Goal: Transaction & Acquisition: Purchase product/service

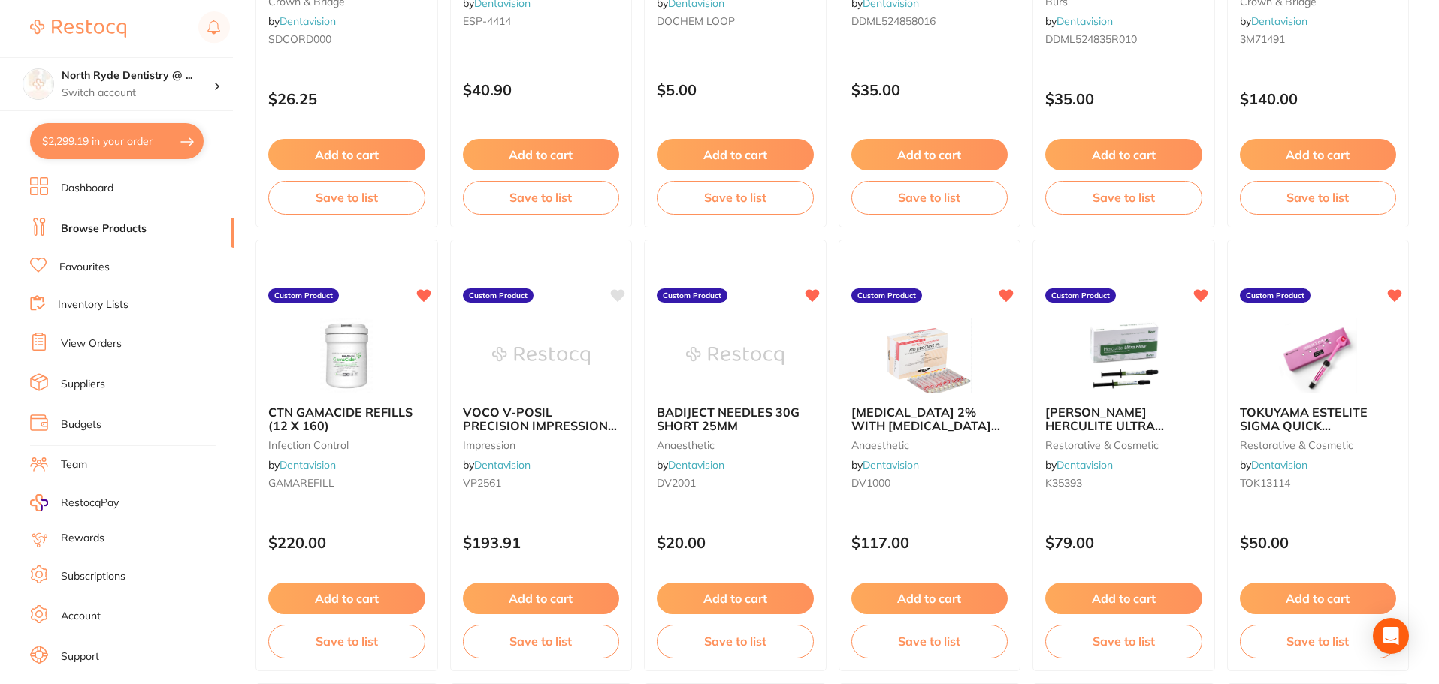
scroll to position [300, 0]
click at [101, 143] on button "$2,299.19 in your order" at bounding box center [117, 141] width 174 height 36
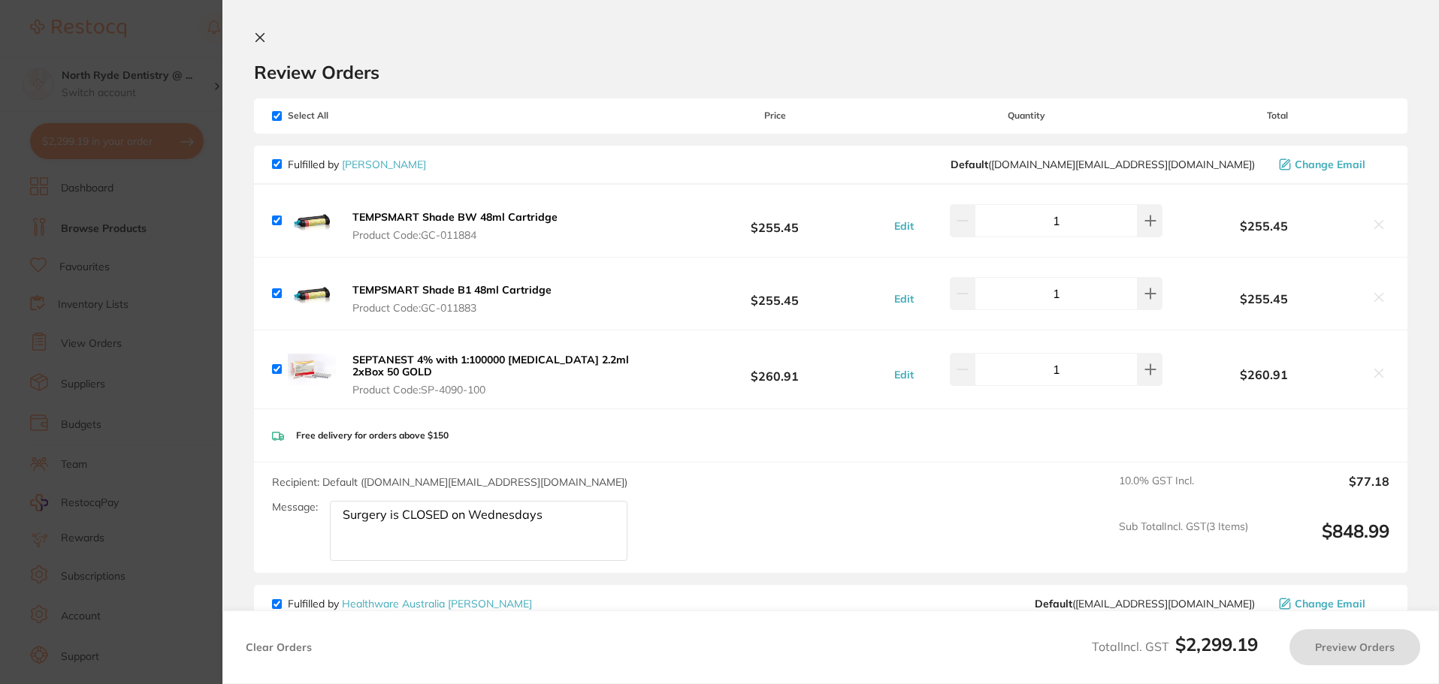
checkbox input "true"
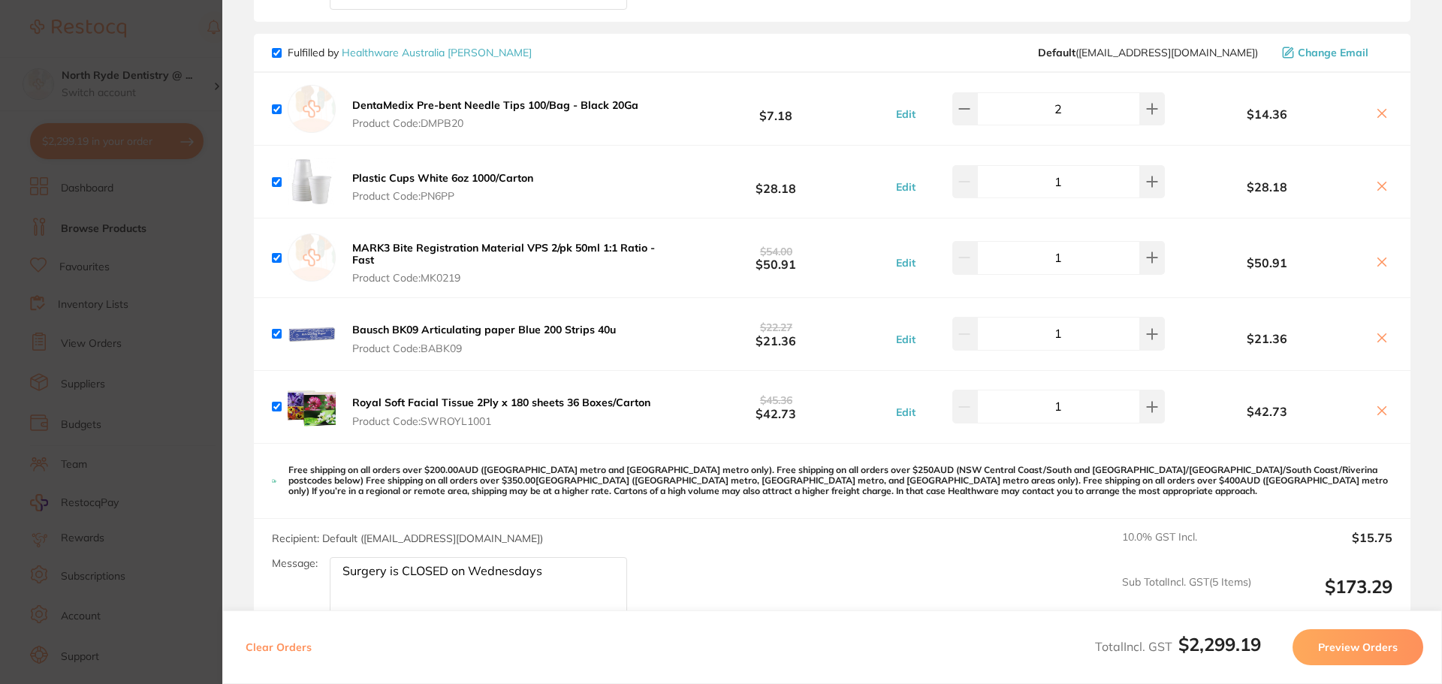
scroll to position [526, 0]
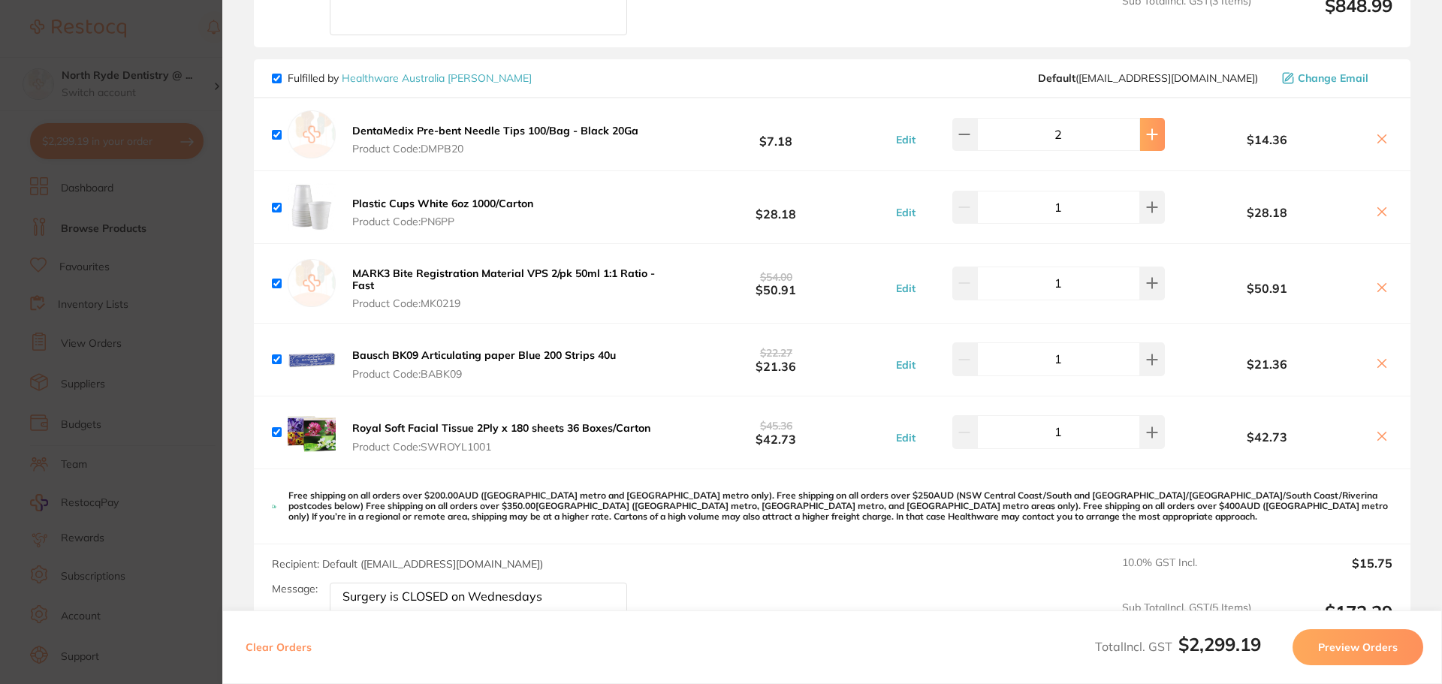
click at [1153, 134] on button at bounding box center [1152, 134] width 25 height 33
type input "3"
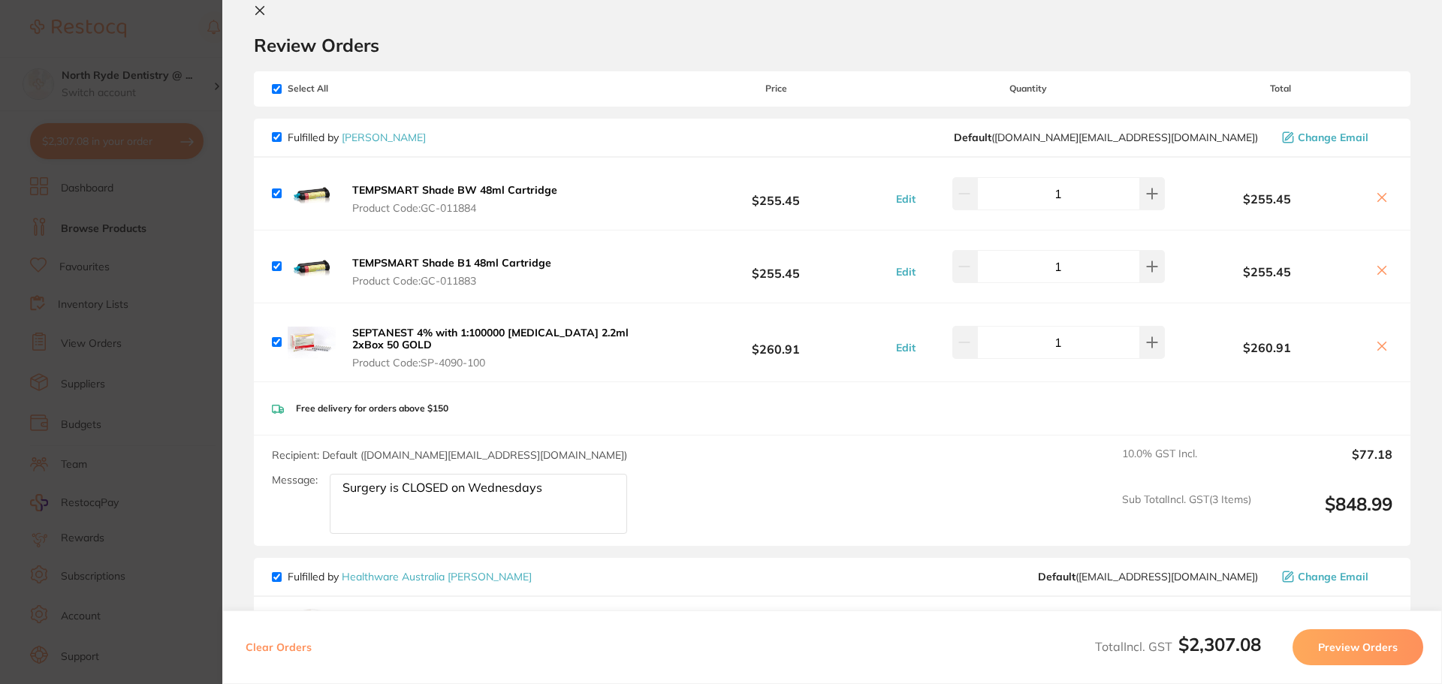
scroll to position [0, 0]
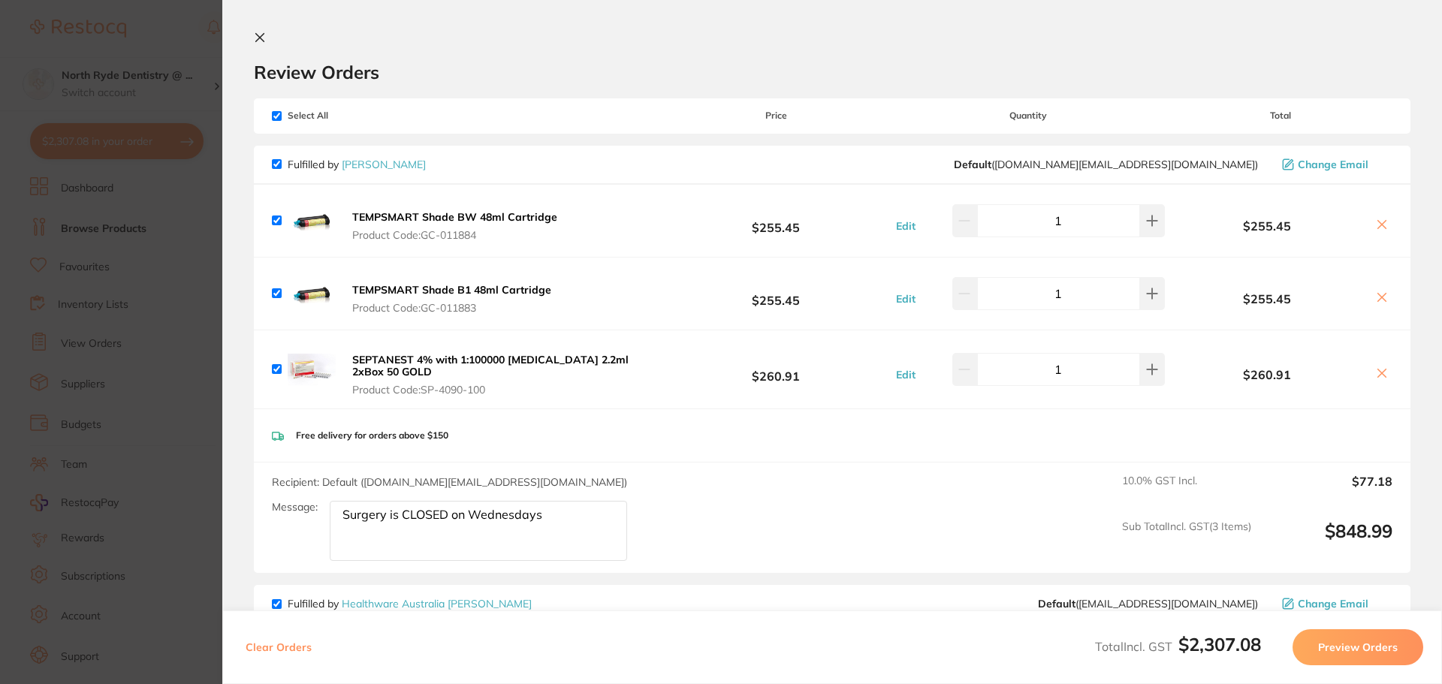
click at [254, 38] on icon at bounding box center [260, 38] width 12 height 12
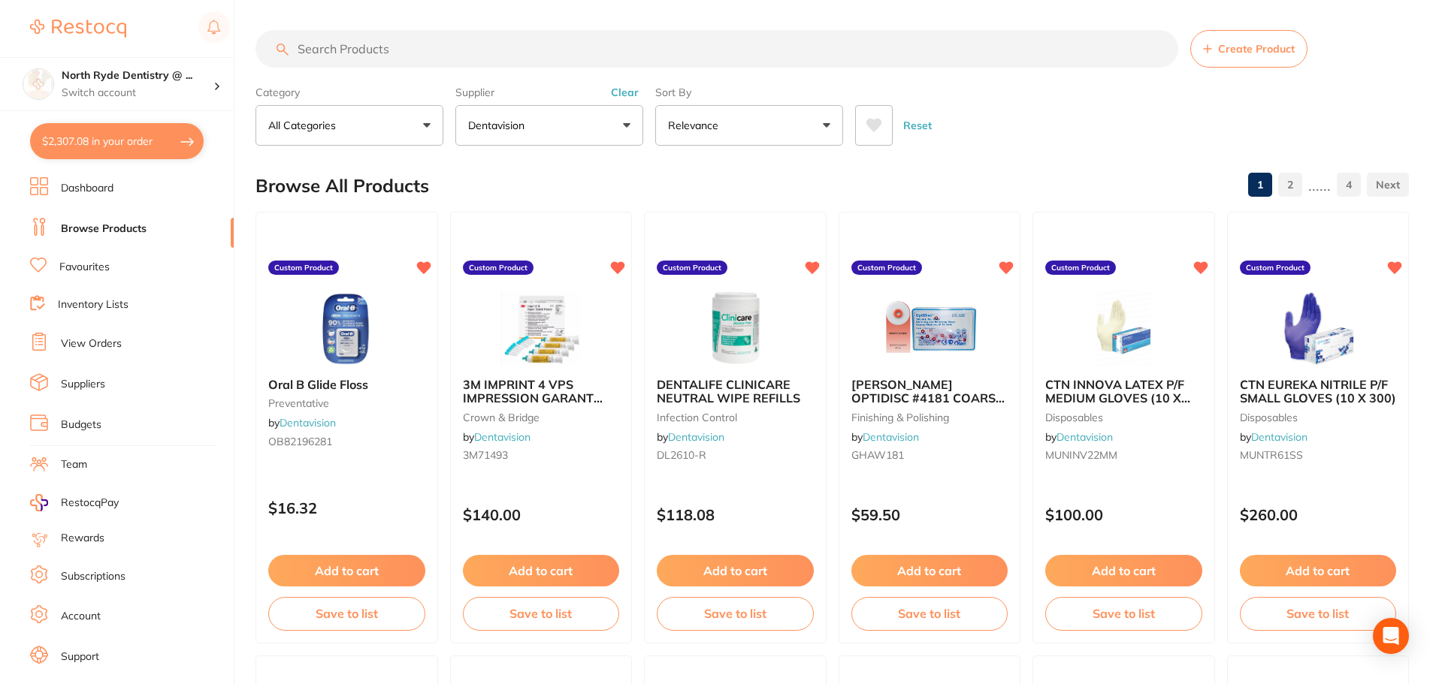
click at [636, 92] on button "Clear" at bounding box center [624, 93] width 37 height 14
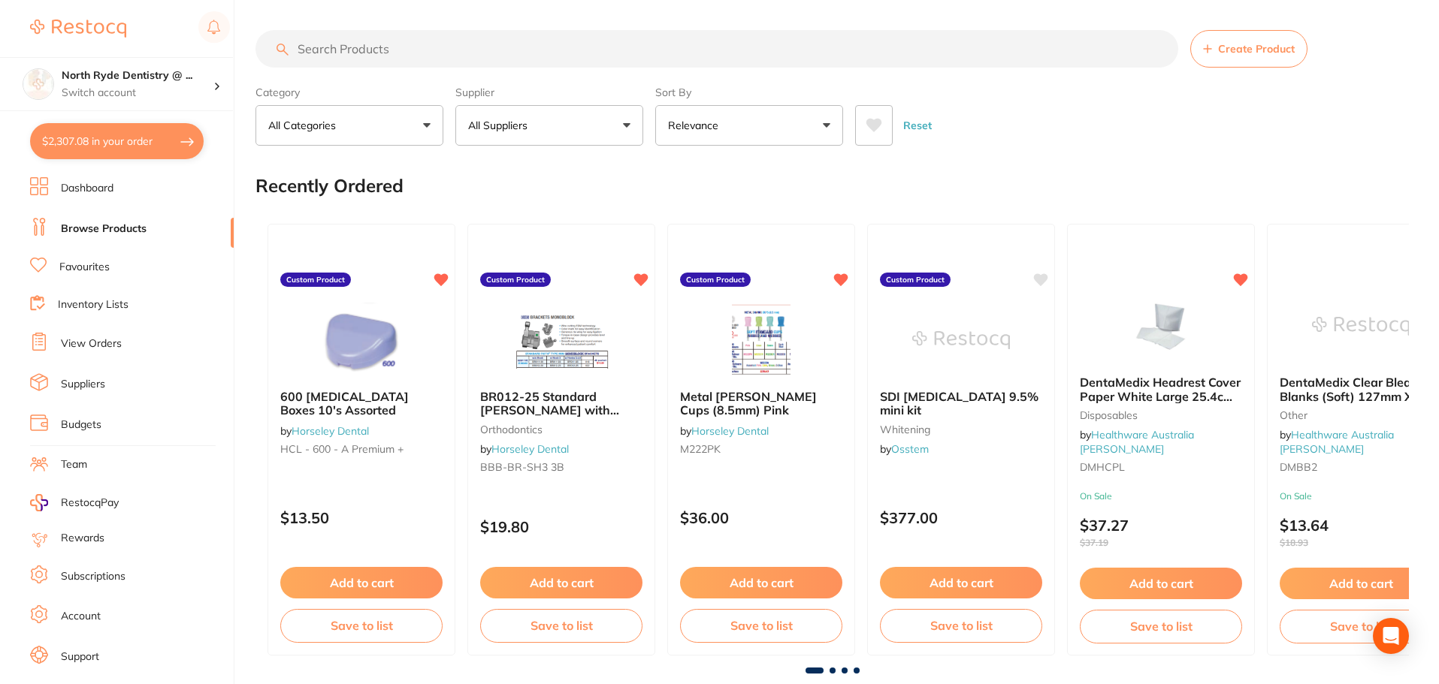
click at [411, 48] on input "search" at bounding box center [716, 49] width 923 height 38
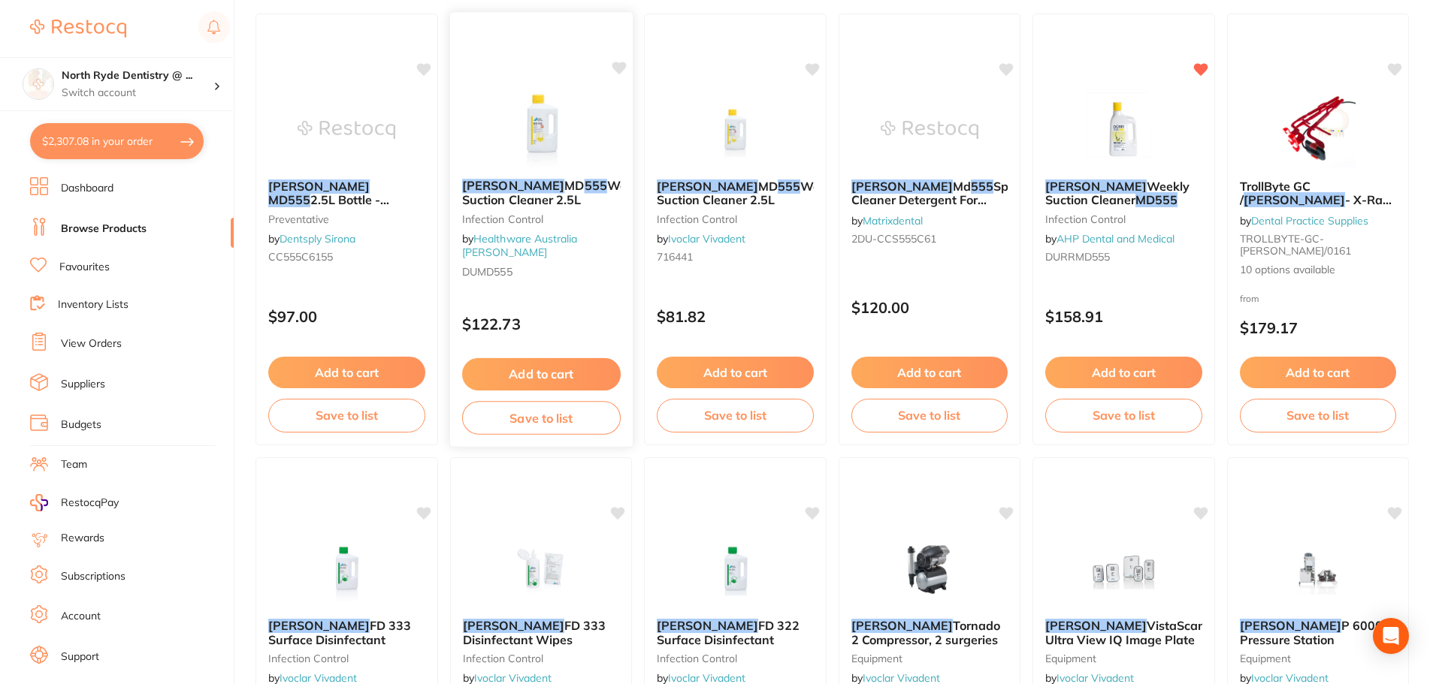
scroll to position [225, 0]
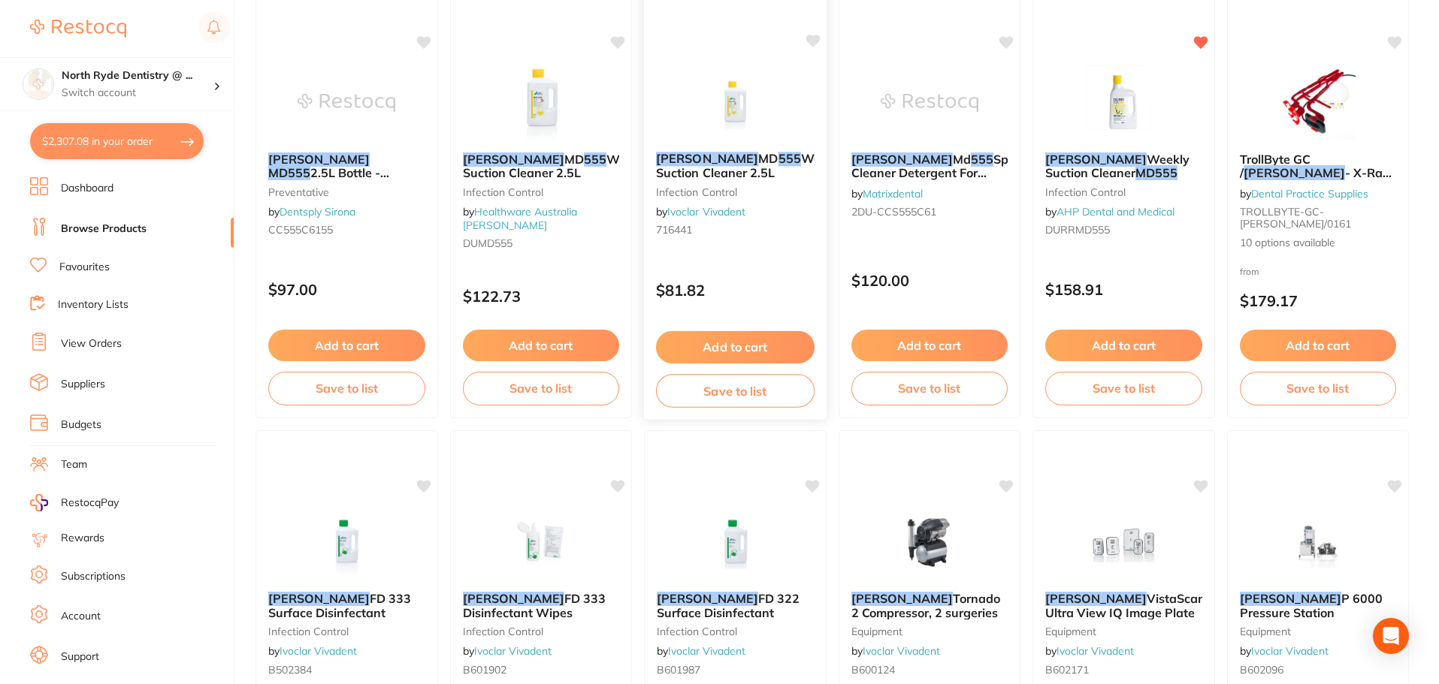
type input "[PERSON_NAME] m555"
click at [719, 107] on img at bounding box center [735, 102] width 98 height 76
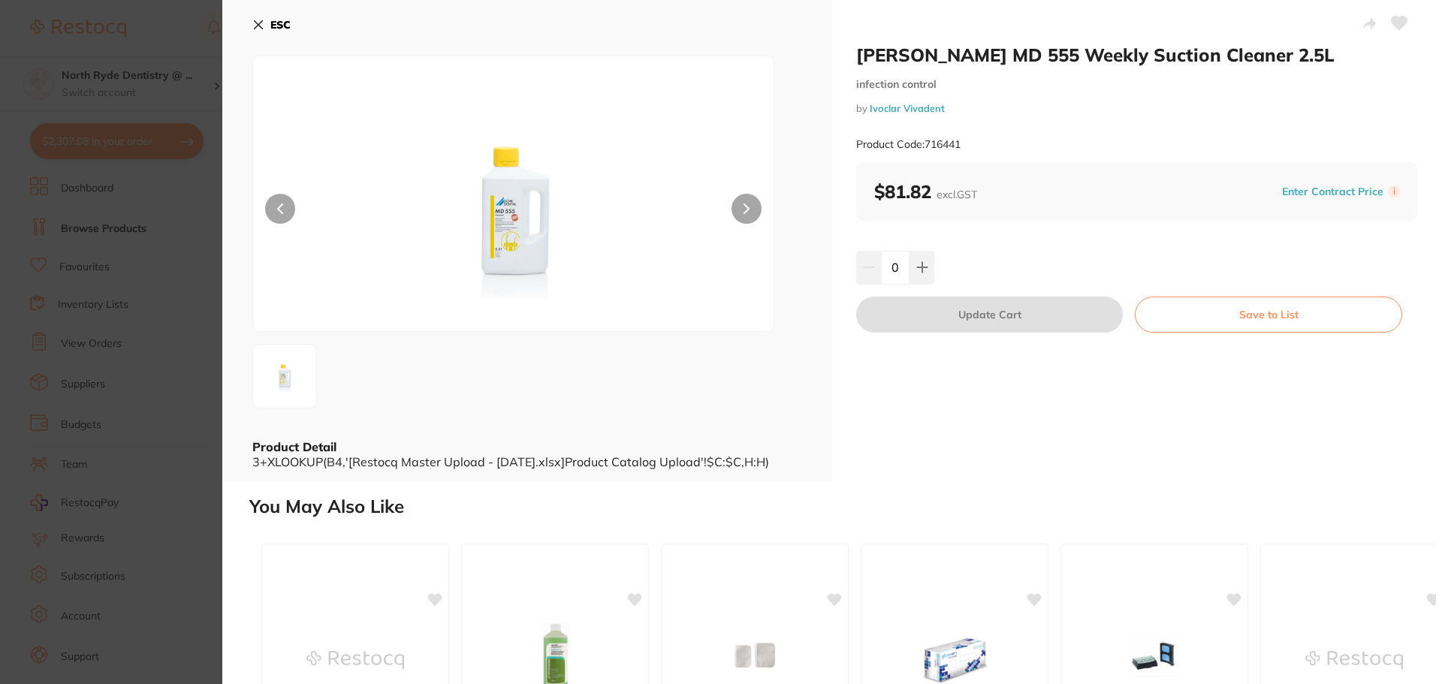
click at [265, 30] on button "ESC" at bounding box center [271, 25] width 38 height 26
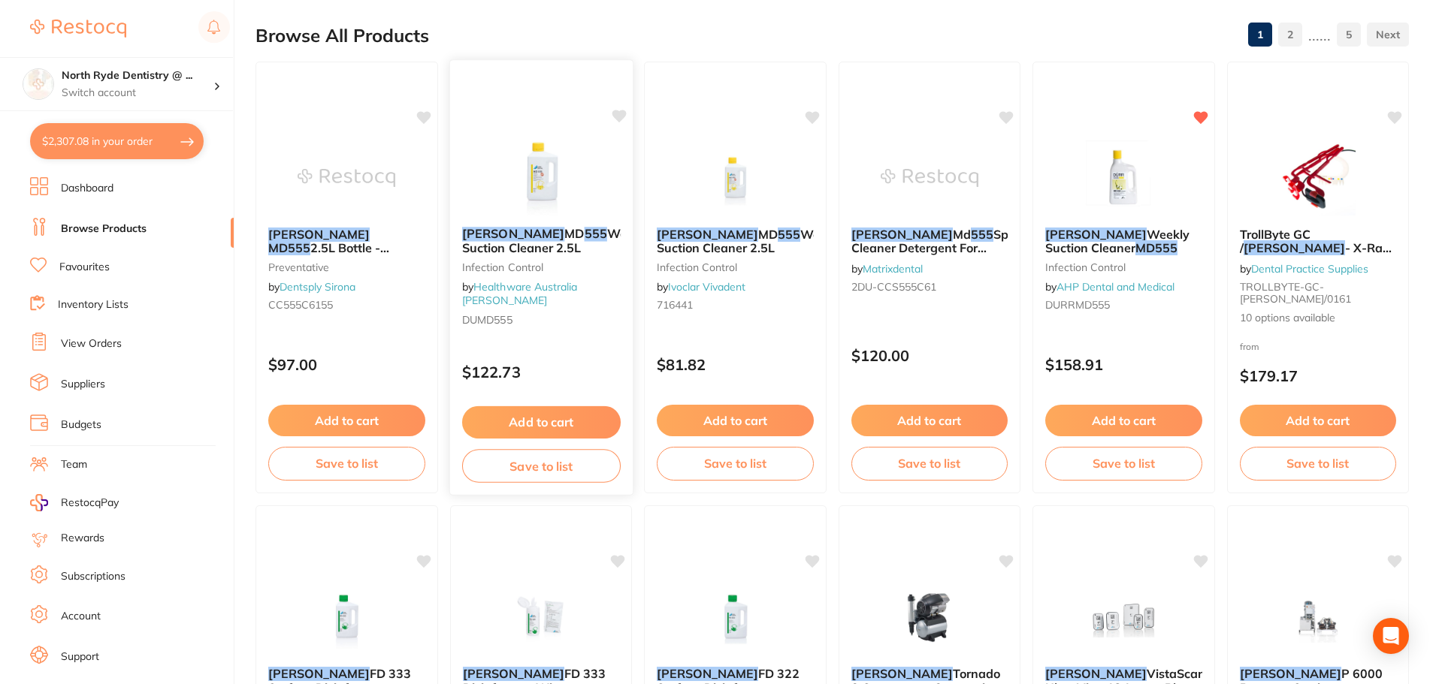
scroll to position [75, 0]
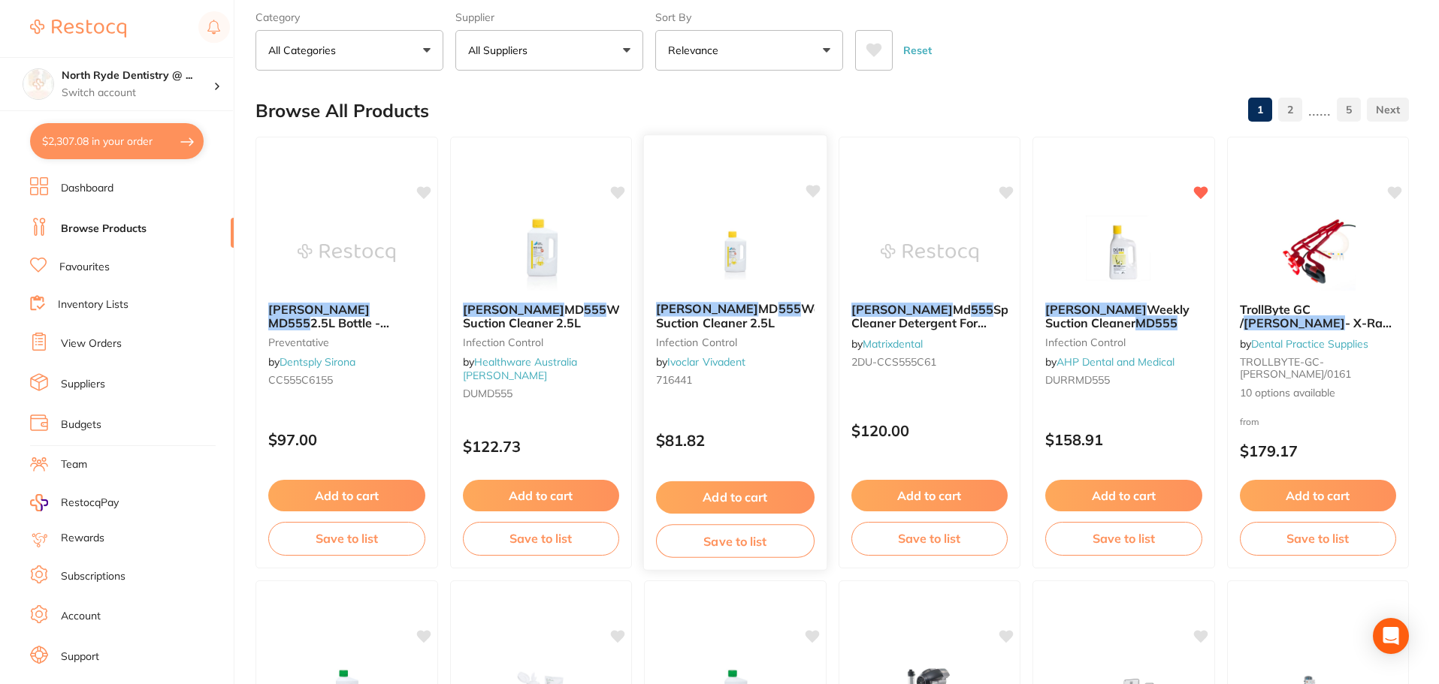
click at [747, 500] on button "Add to cart" at bounding box center [735, 498] width 159 height 32
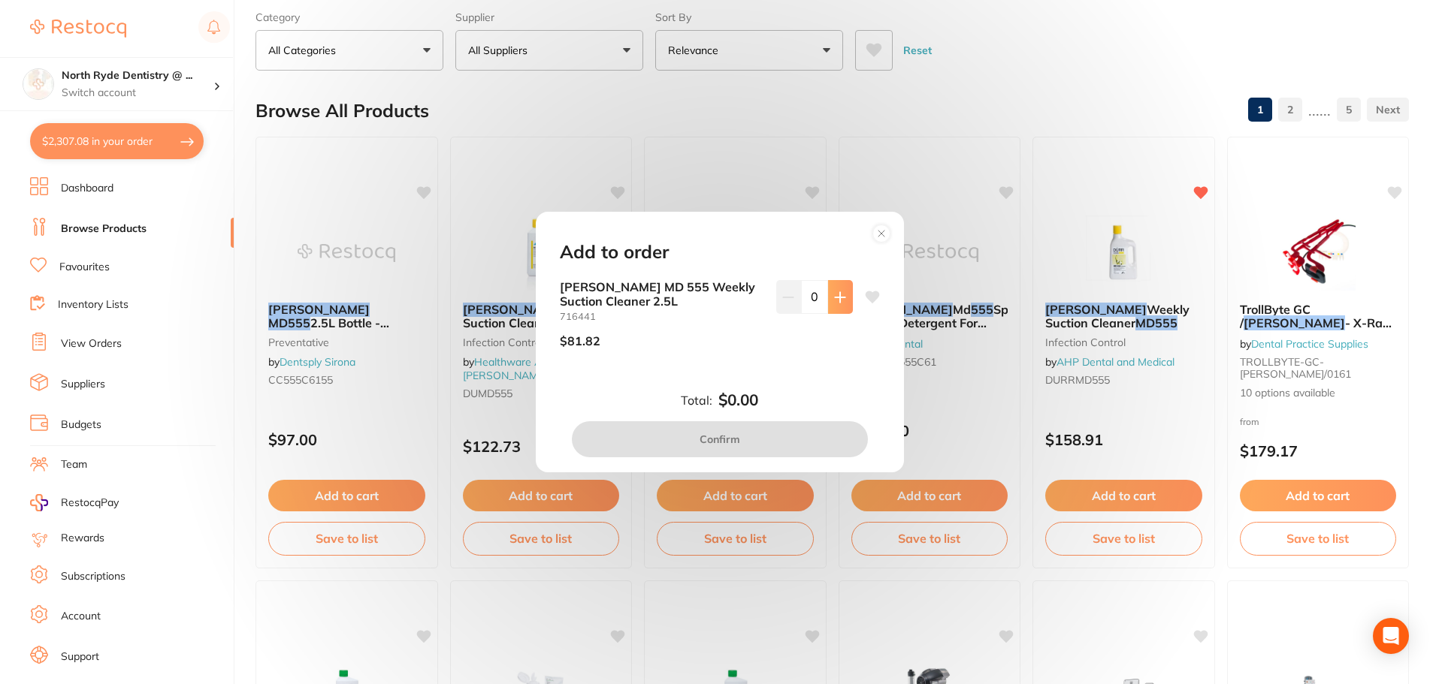
click at [839, 300] on icon at bounding box center [840, 297] width 12 height 12
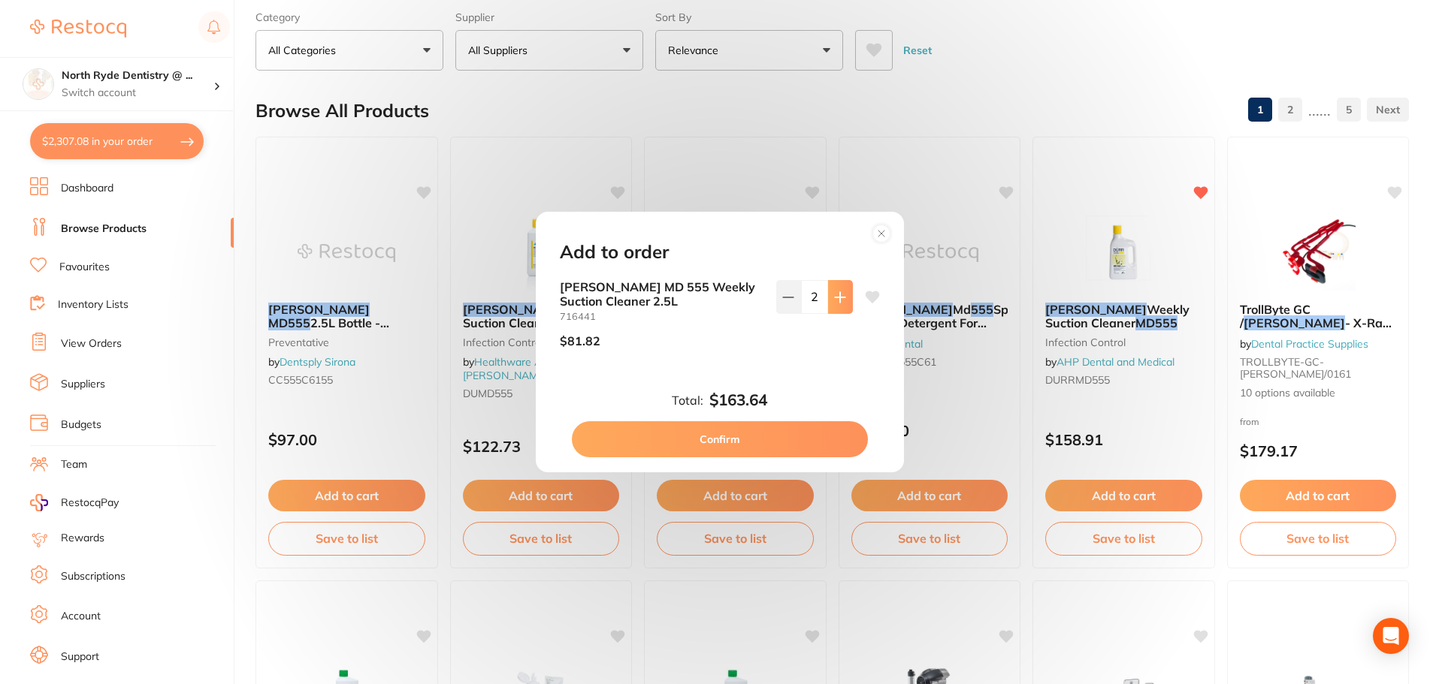
click at [839, 300] on icon at bounding box center [840, 297] width 12 height 12
click at [782, 299] on icon at bounding box center [788, 297] width 12 height 12
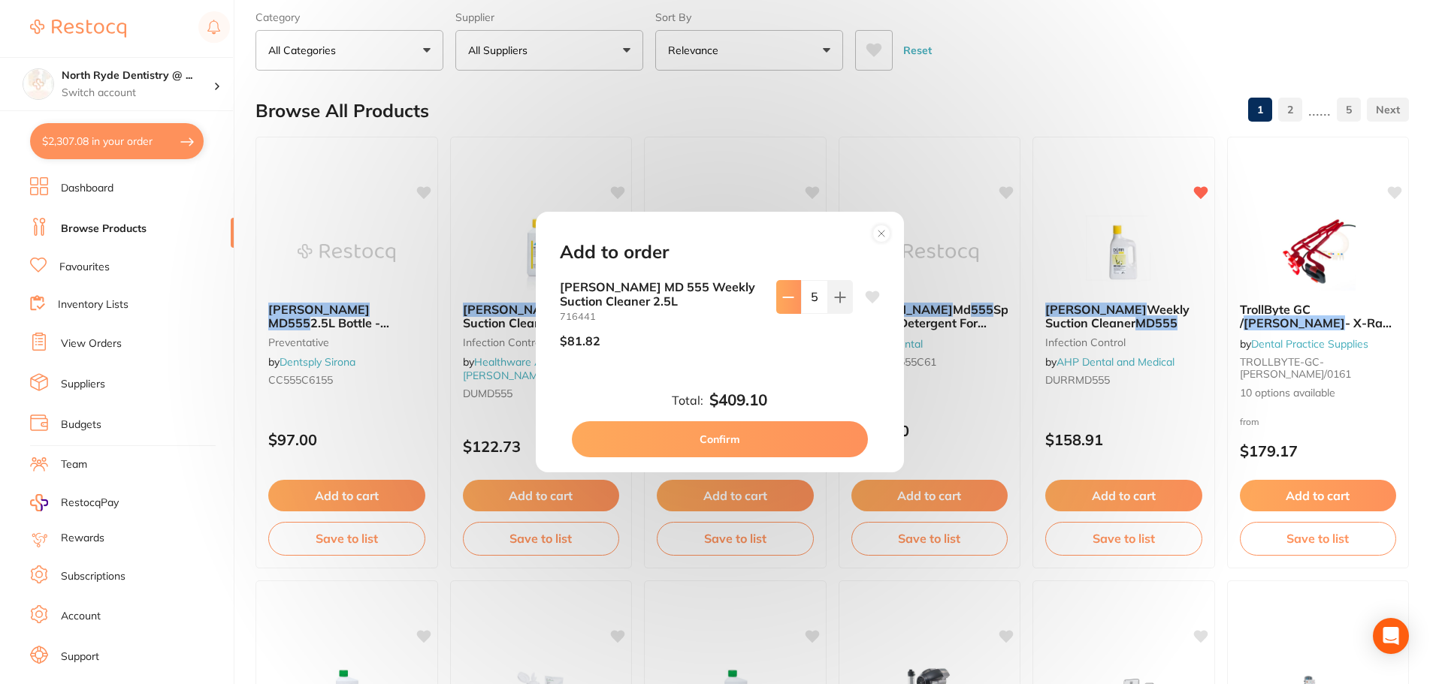
click at [784, 298] on icon at bounding box center [788, 297] width 12 height 12
type input "4"
click at [733, 444] on button "Confirm" at bounding box center [720, 439] width 296 height 36
checkbox input "false"
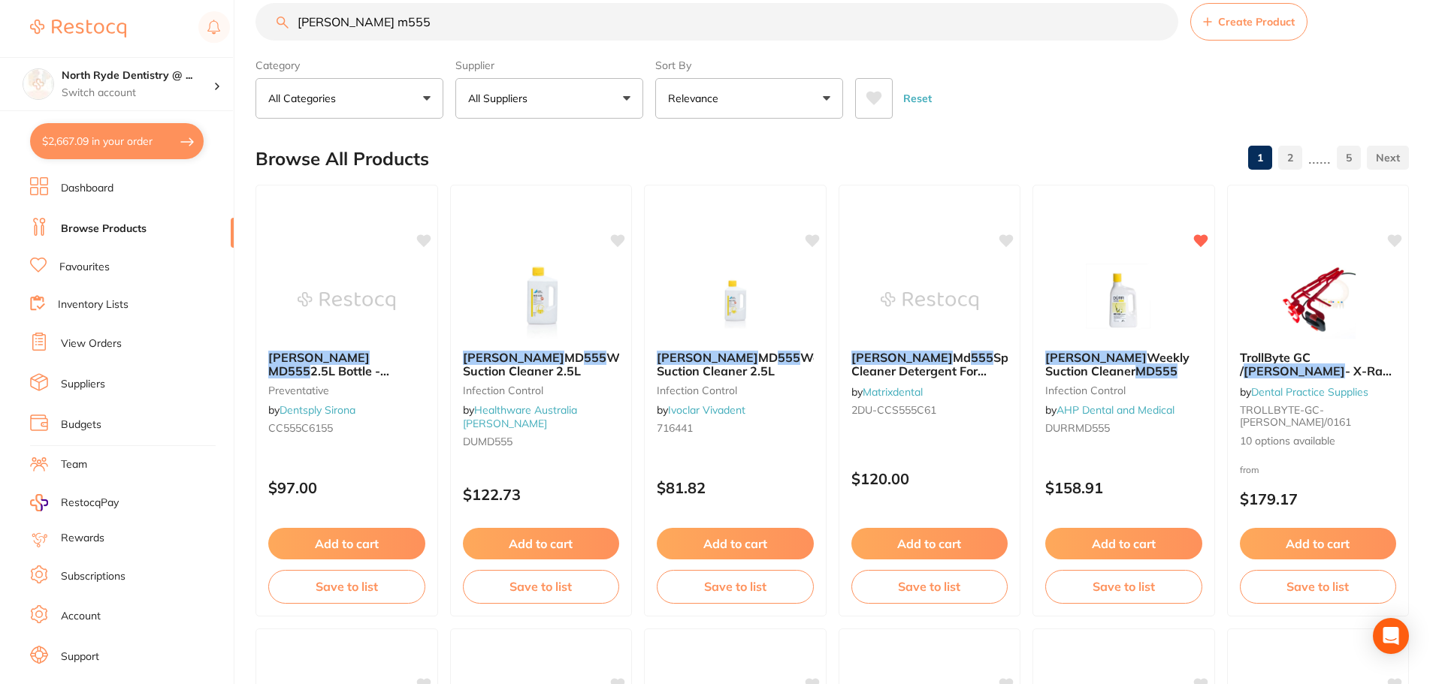
scroll to position [0, 0]
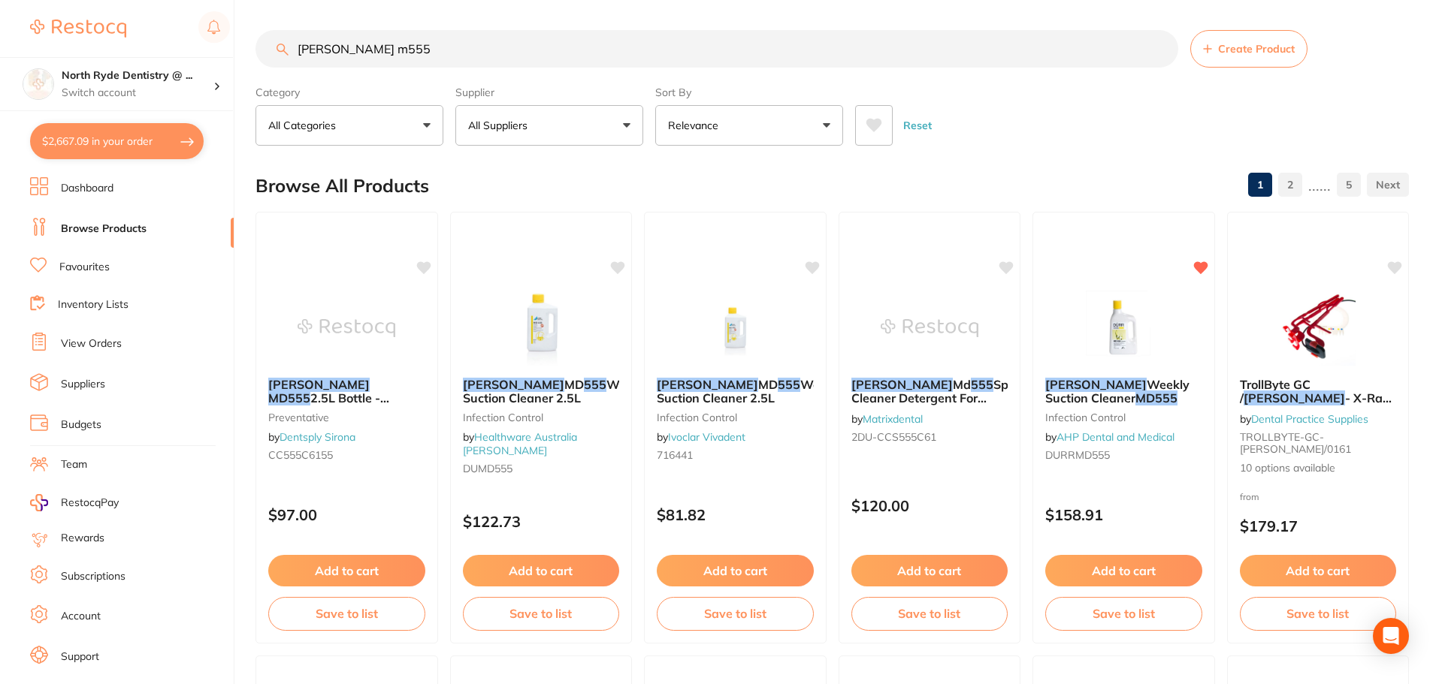
drag, startPoint x: 389, startPoint y: 50, endPoint x: 328, endPoint y: 52, distance: 61.6
click at [328, 52] on input "[PERSON_NAME] m555" at bounding box center [716, 49] width 923 height 38
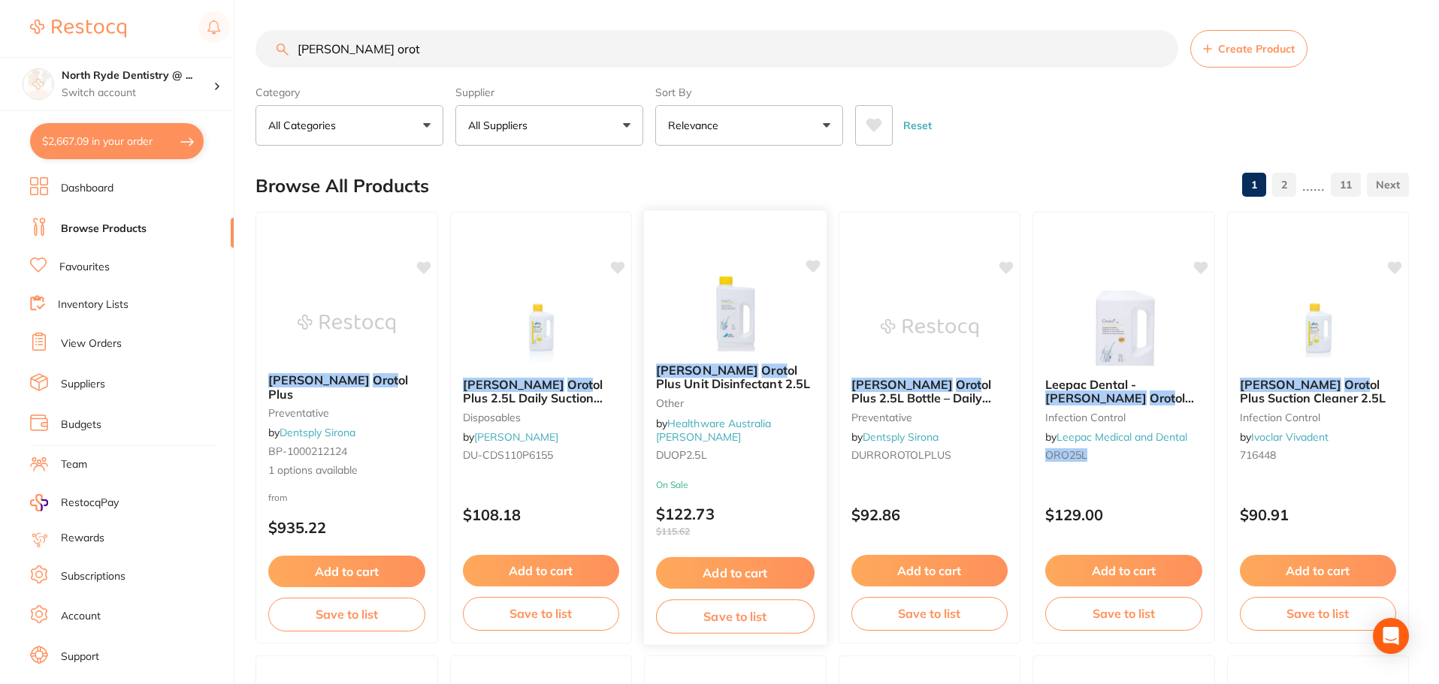
scroll to position [75, 0]
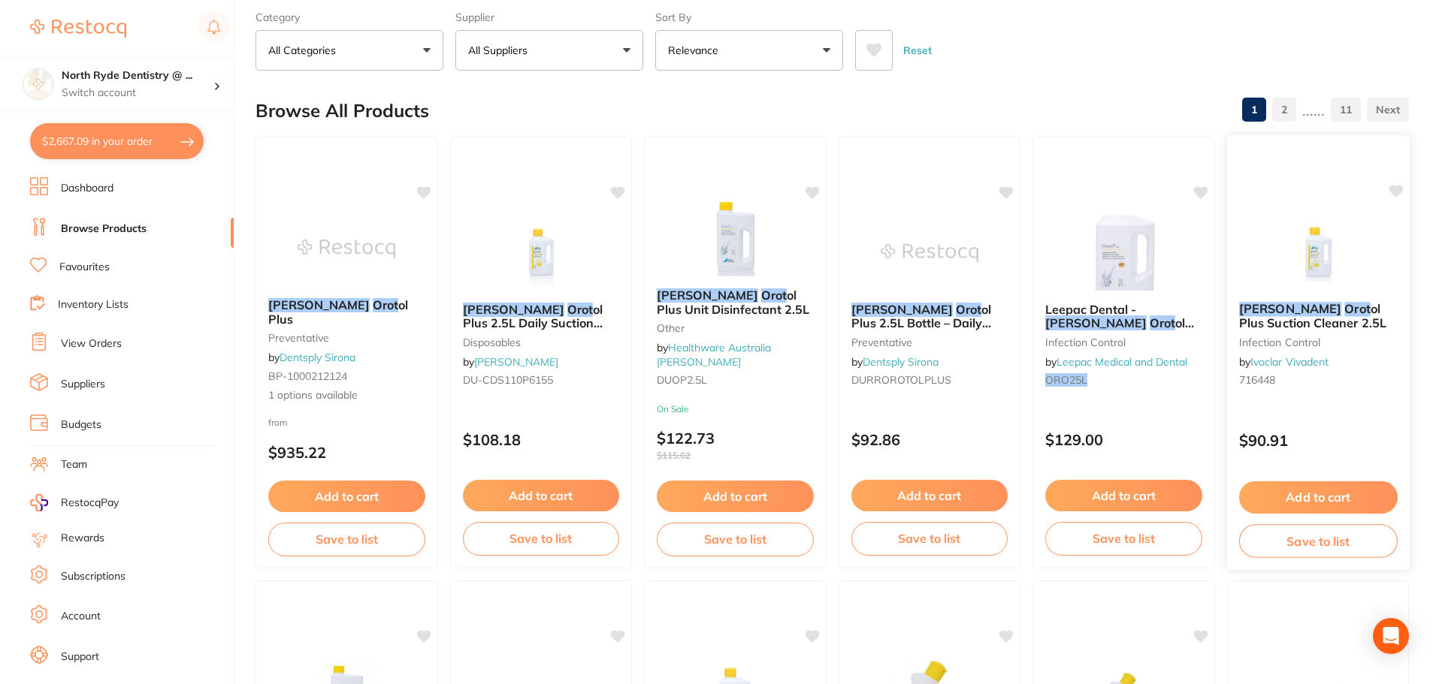
type input "[PERSON_NAME] orot"
click at [1304, 493] on button "Add to cart" at bounding box center [1317, 498] width 159 height 32
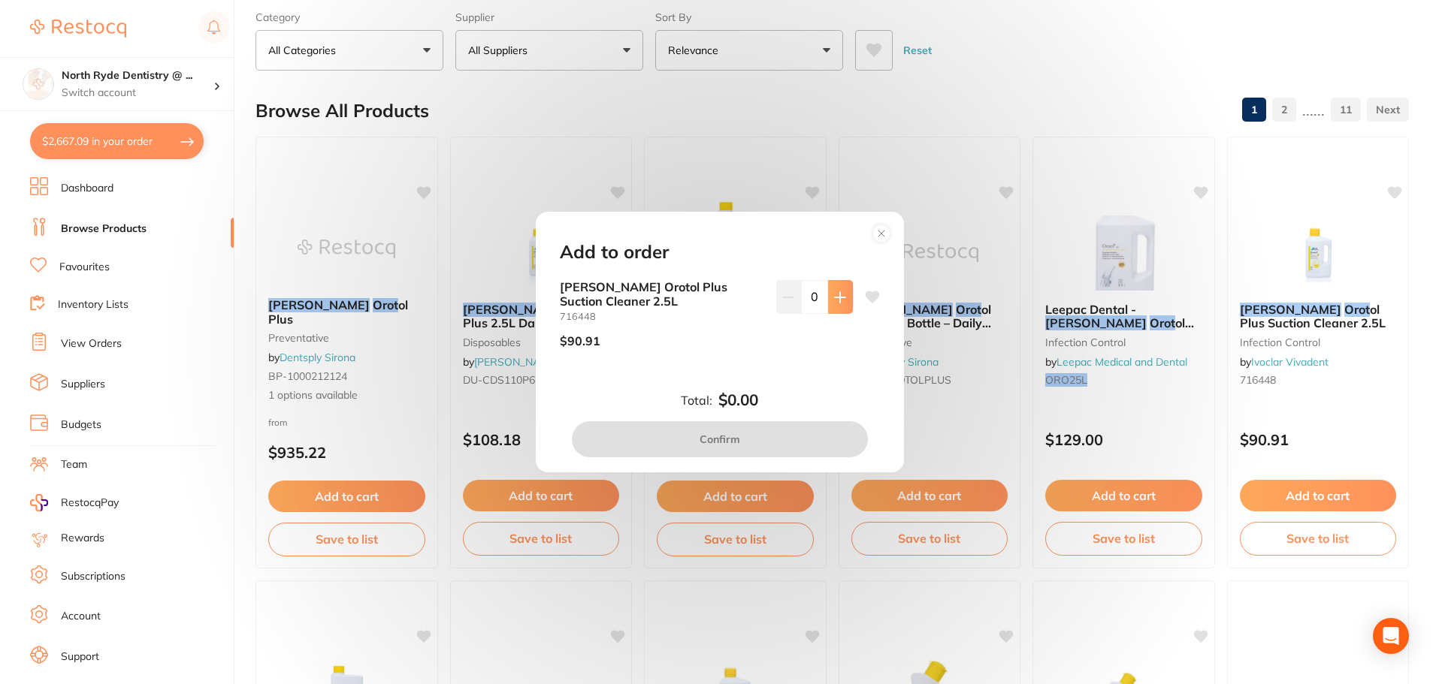
click at [835, 304] on button at bounding box center [840, 296] width 25 height 33
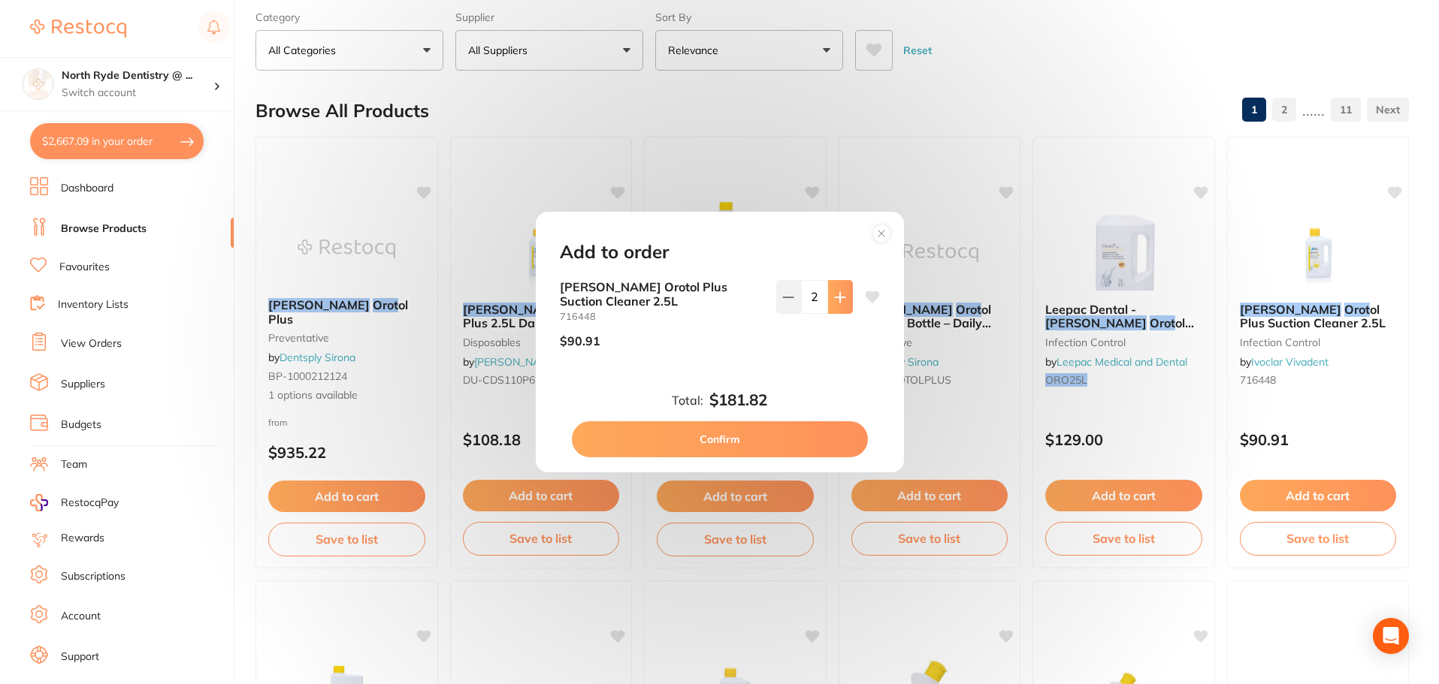
click at [835, 304] on button at bounding box center [840, 296] width 25 height 33
click at [792, 290] on button at bounding box center [788, 296] width 25 height 33
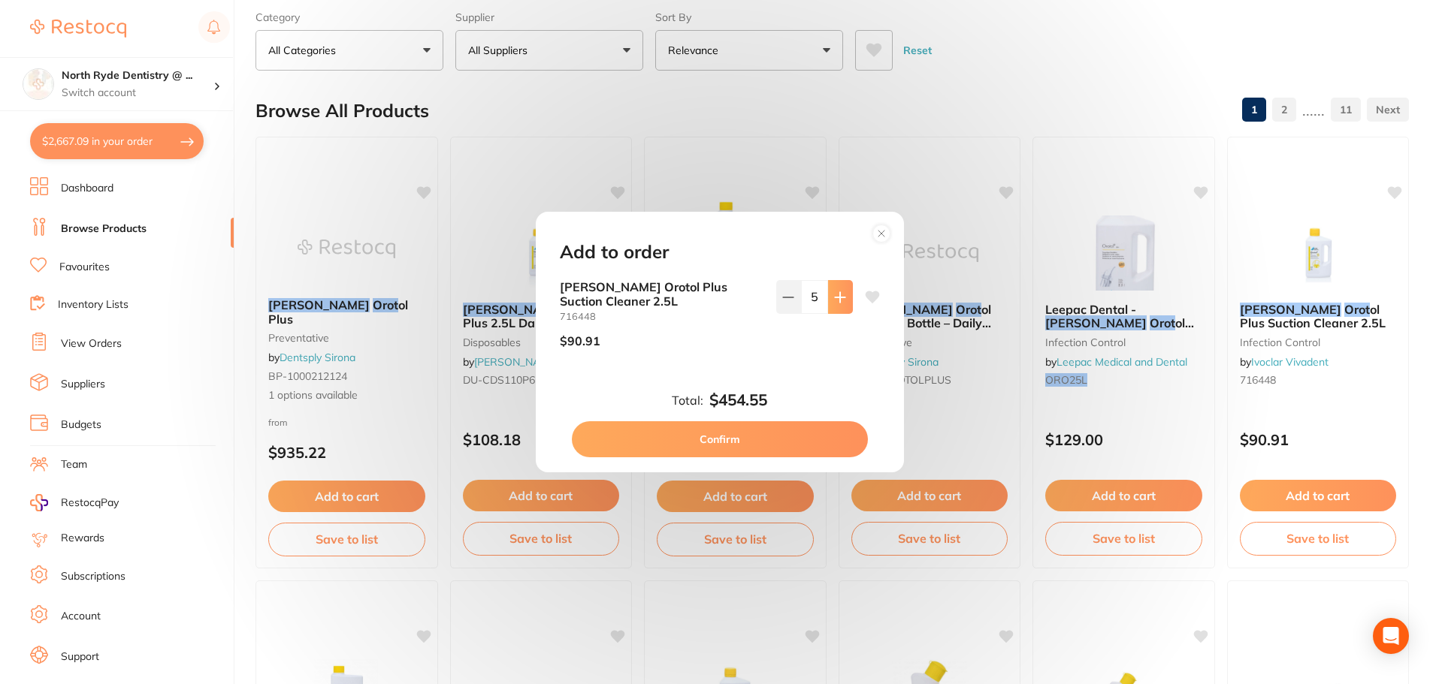
click at [838, 307] on button at bounding box center [840, 296] width 25 height 33
type input "6"
click at [735, 437] on button "Confirm" at bounding box center [720, 439] width 296 height 36
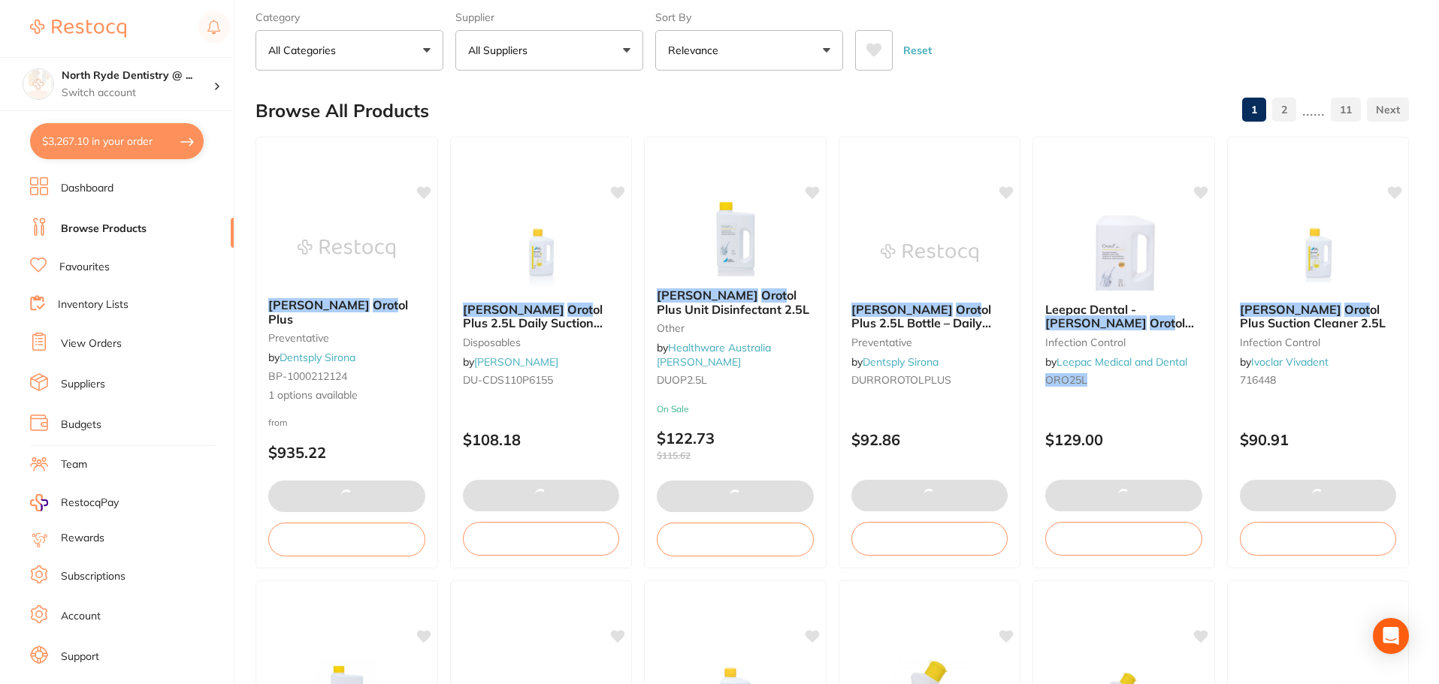
click at [115, 147] on button "$3,267.10 in your order" at bounding box center [117, 141] width 174 height 36
checkbox input "true"
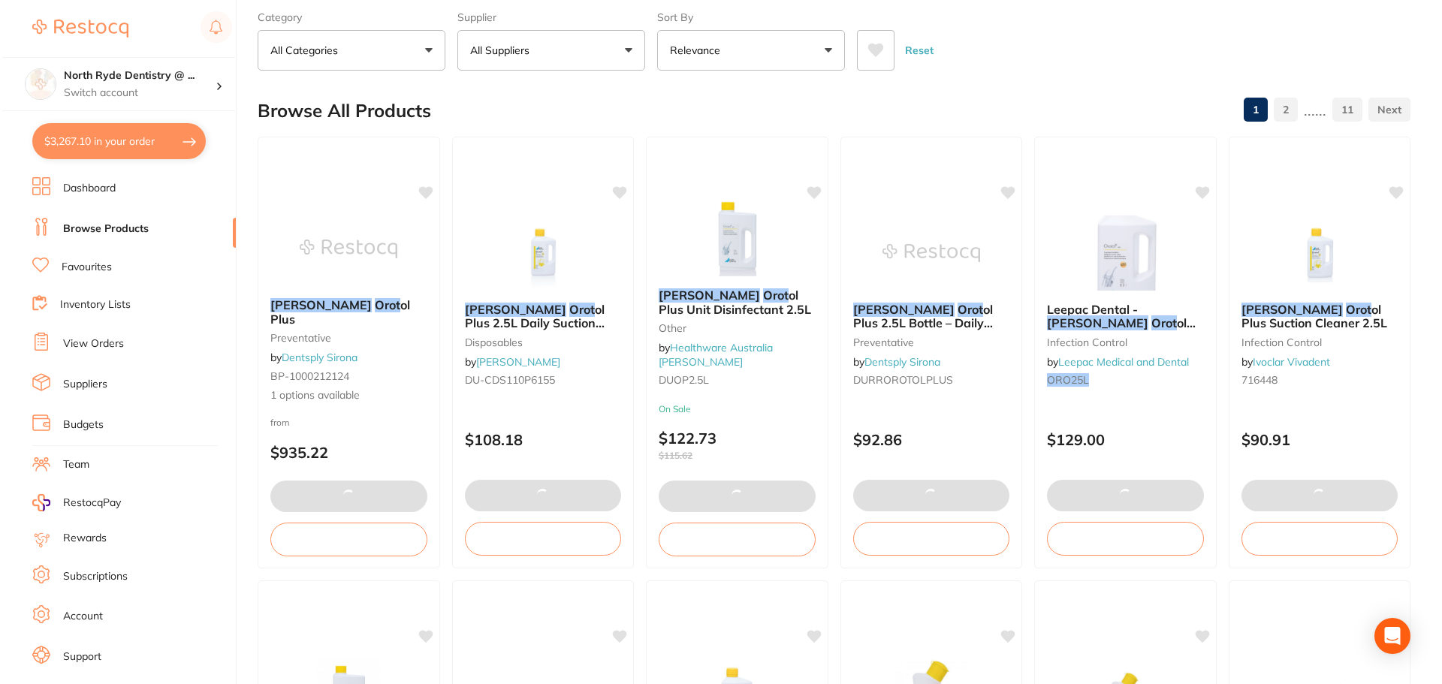
scroll to position [0, 0]
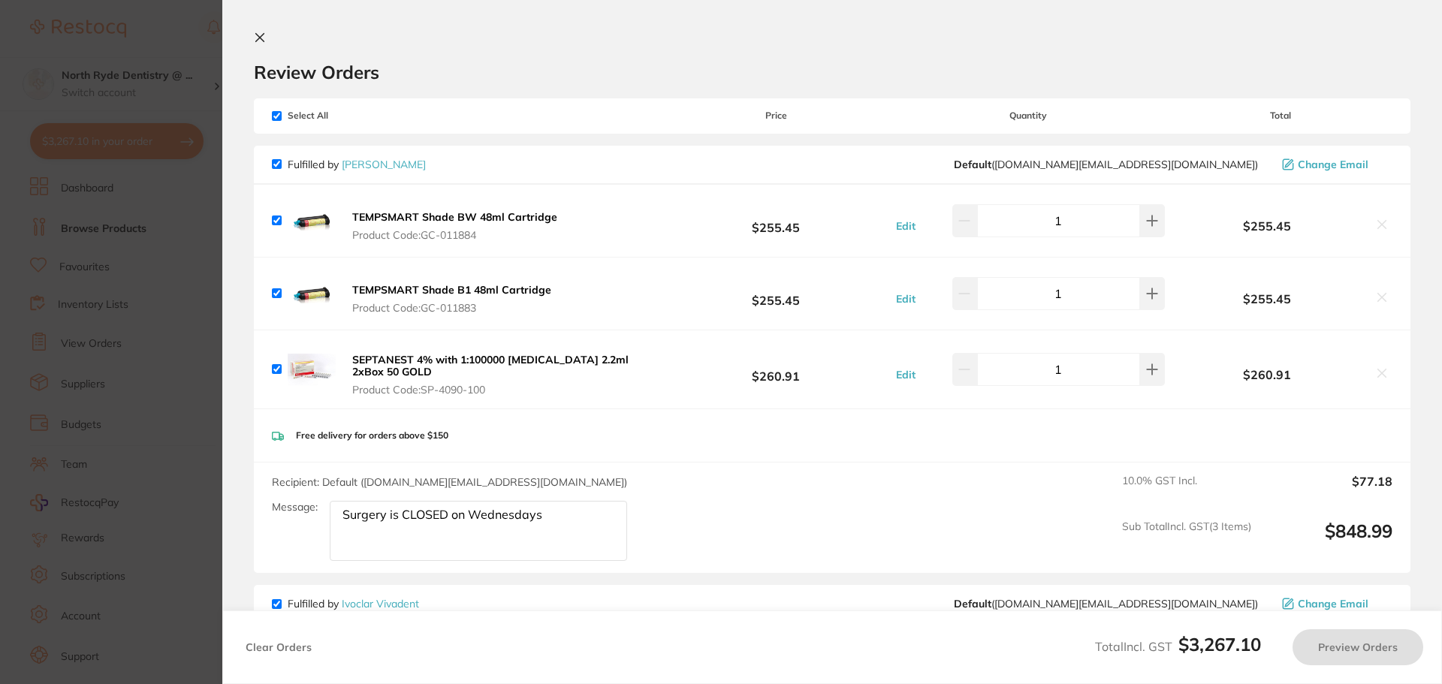
checkbox input "true"
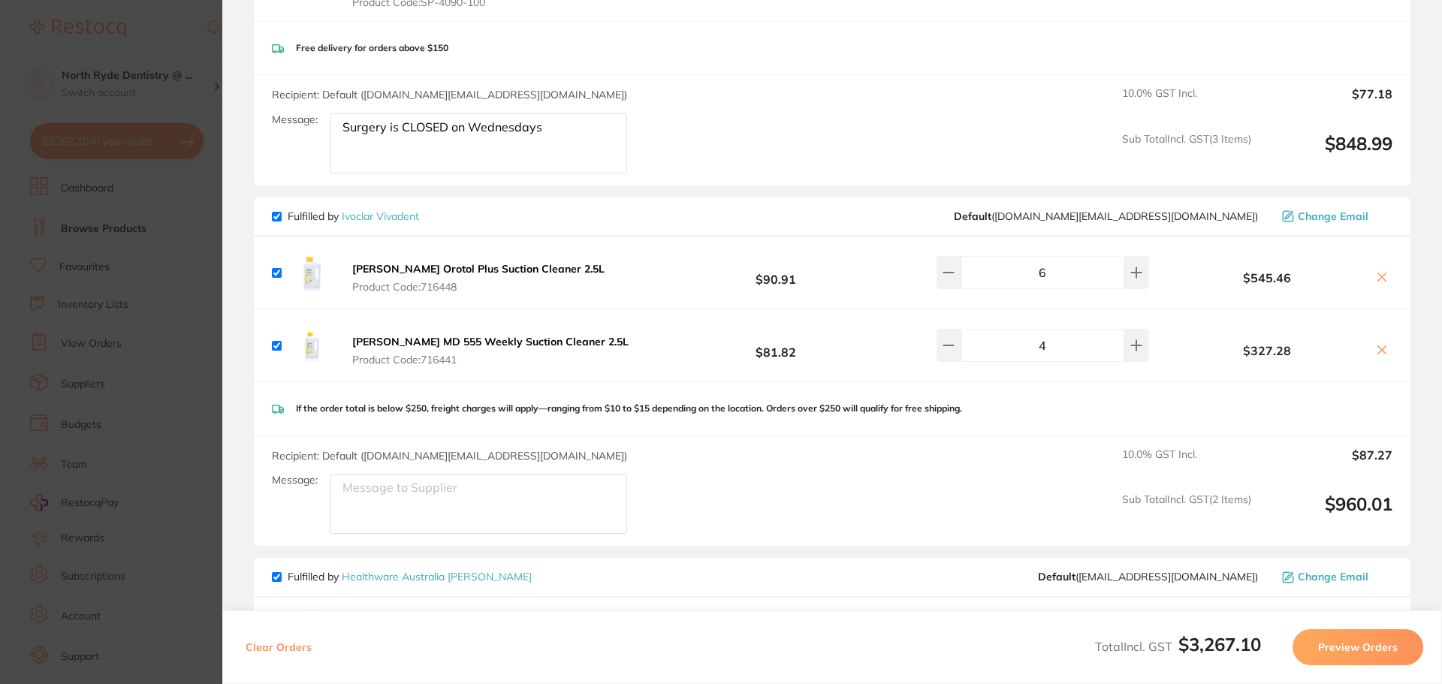
scroll to position [526, 0]
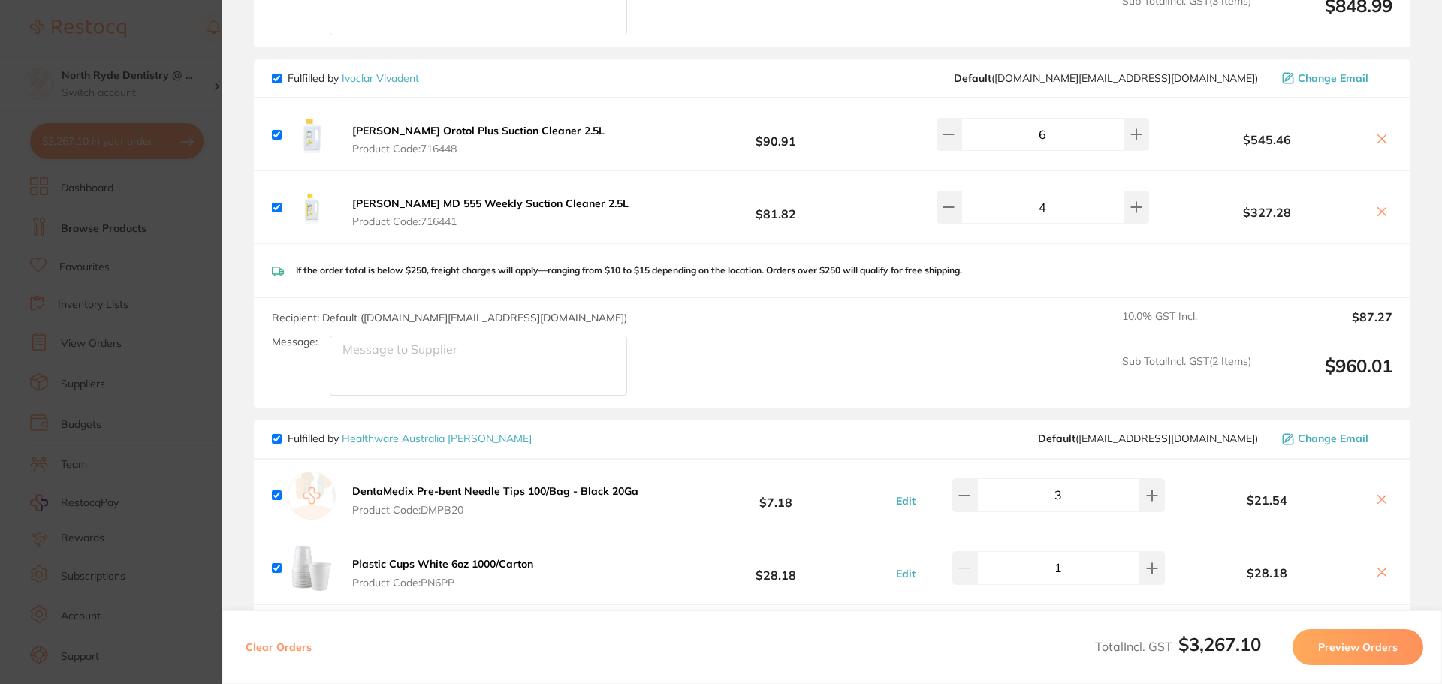
click at [370, 364] on textarea "Message:" at bounding box center [478, 366] width 297 height 60
click at [954, 210] on icon at bounding box center [949, 207] width 12 height 12
type input "3"
click at [955, 139] on icon at bounding box center [949, 134] width 12 height 12
type input "5"
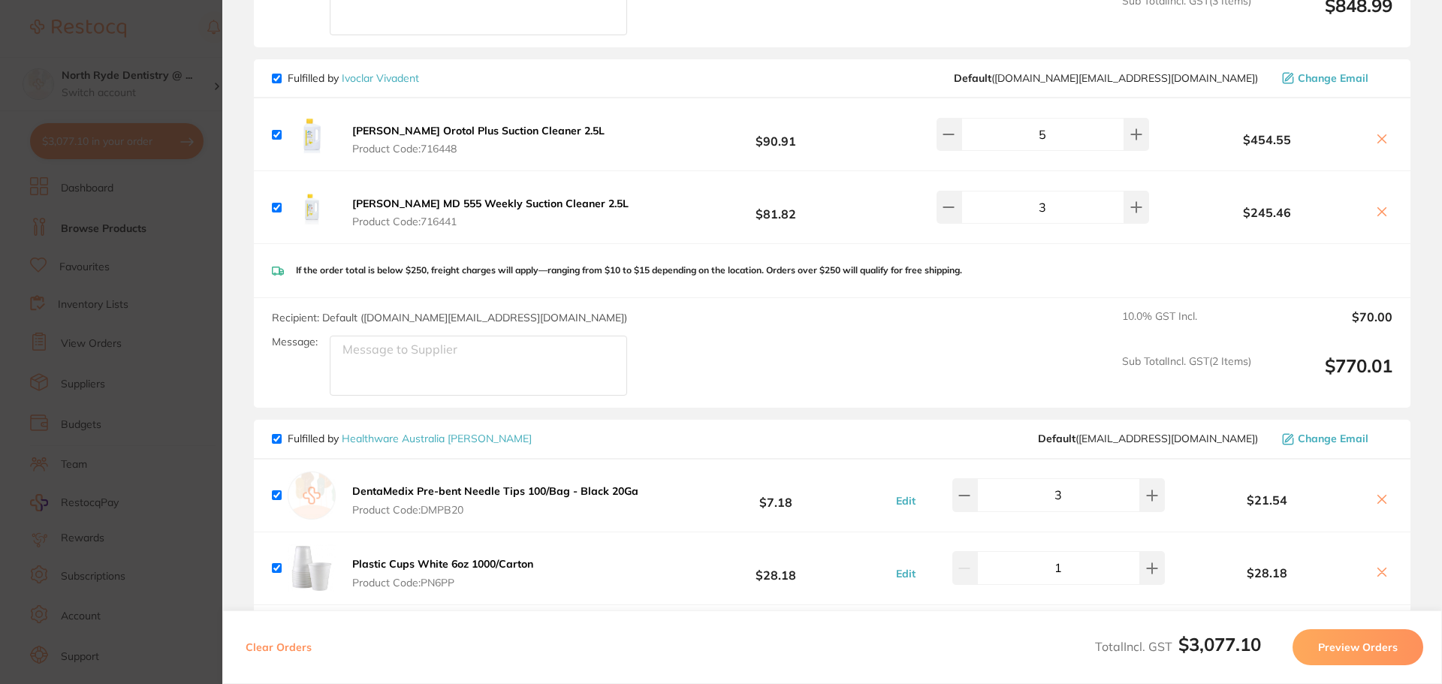
click at [445, 370] on textarea "Message:" at bounding box center [478, 366] width 297 height 60
type textarea "CLOSED [DATE]"
click at [674, 373] on div "Recipient: Default ( [DOMAIN_NAME][EMAIL_ADDRESS][DOMAIN_NAME] ) Message: CLOSE…" at bounding box center [832, 353] width 1157 height 110
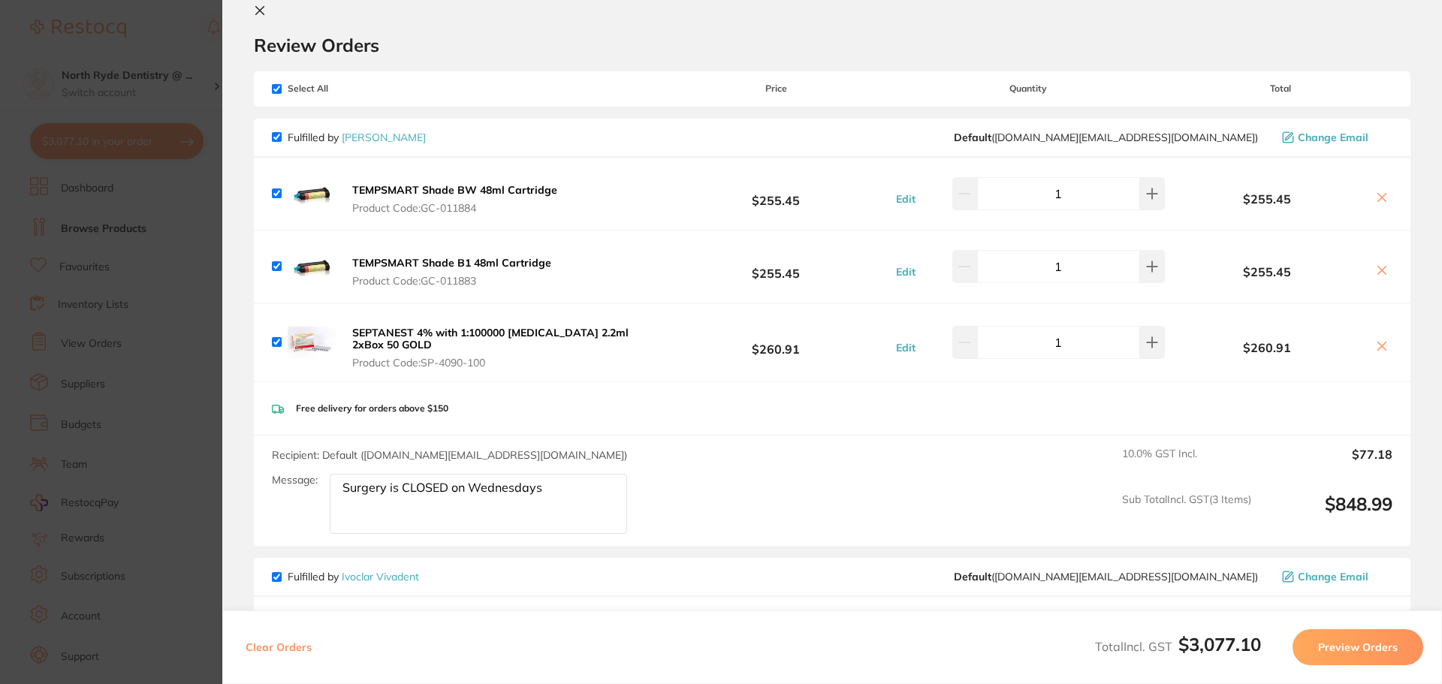
scroll to position [0, 0]
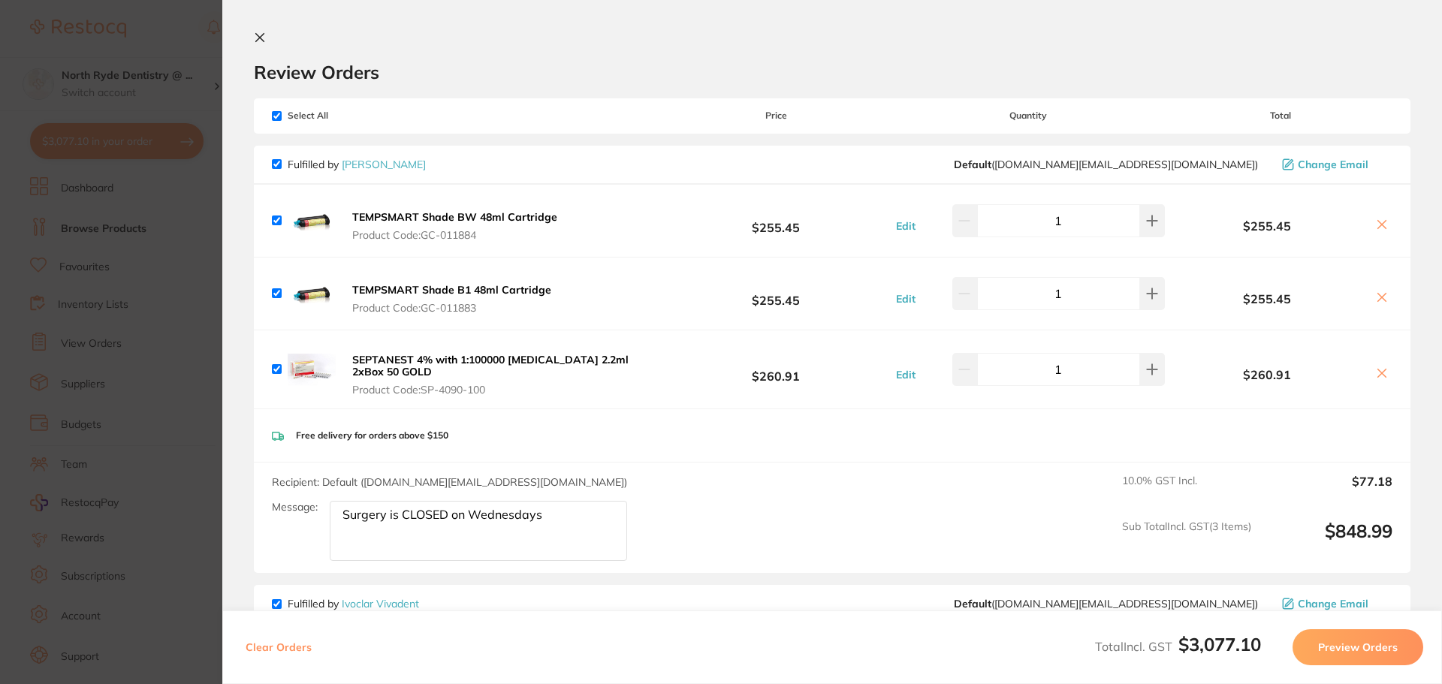
click at [255, 35] on icon at bounding box center [260, 38] width 12 height 12
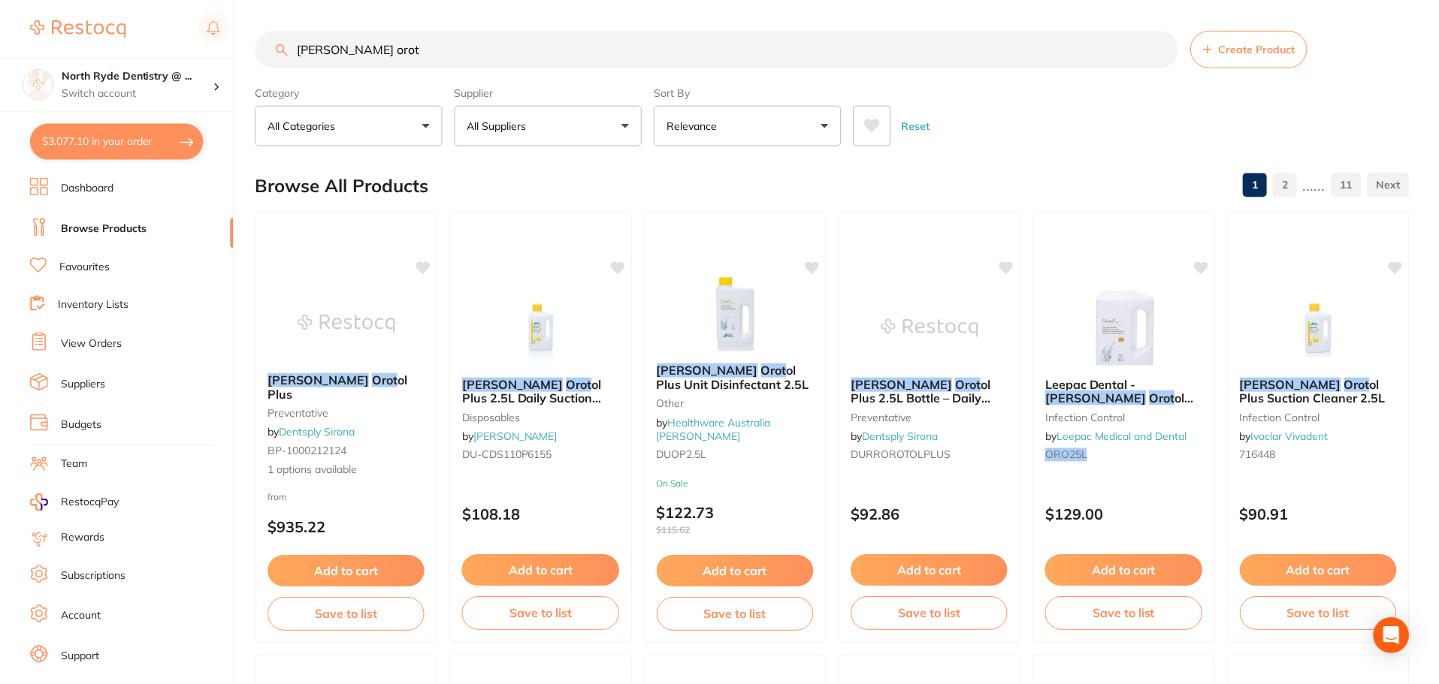
scroll to position [75, 0]
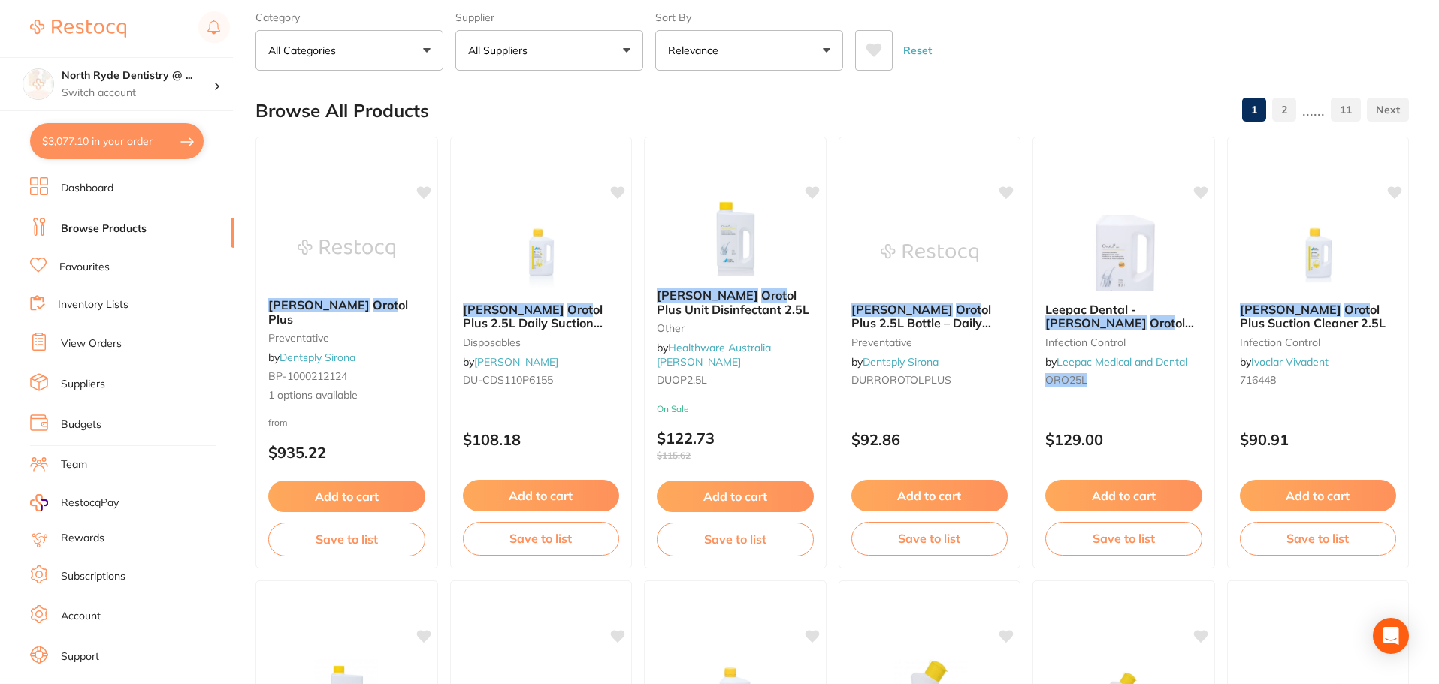
click at [596, 58] on button "All Suppliers" at bounding box center [549, 50] width 188 height 41
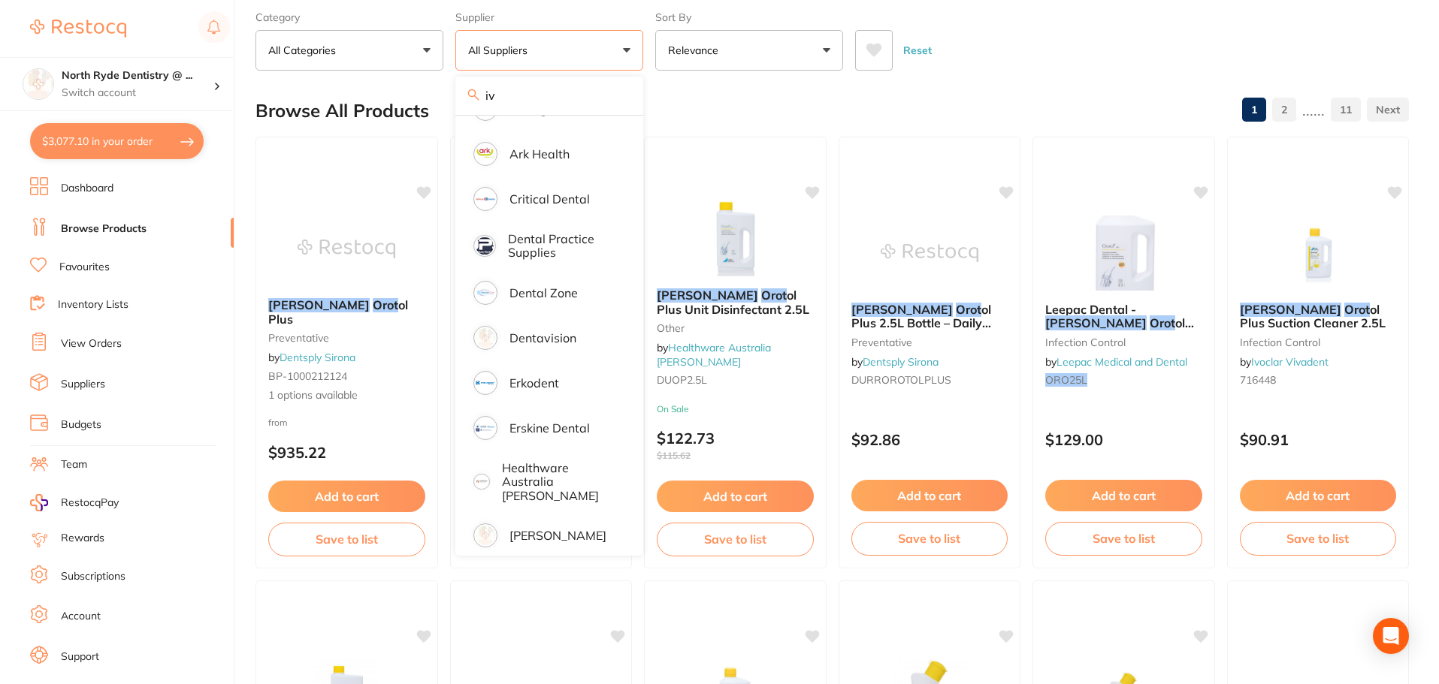
scroll to position [0, 0]
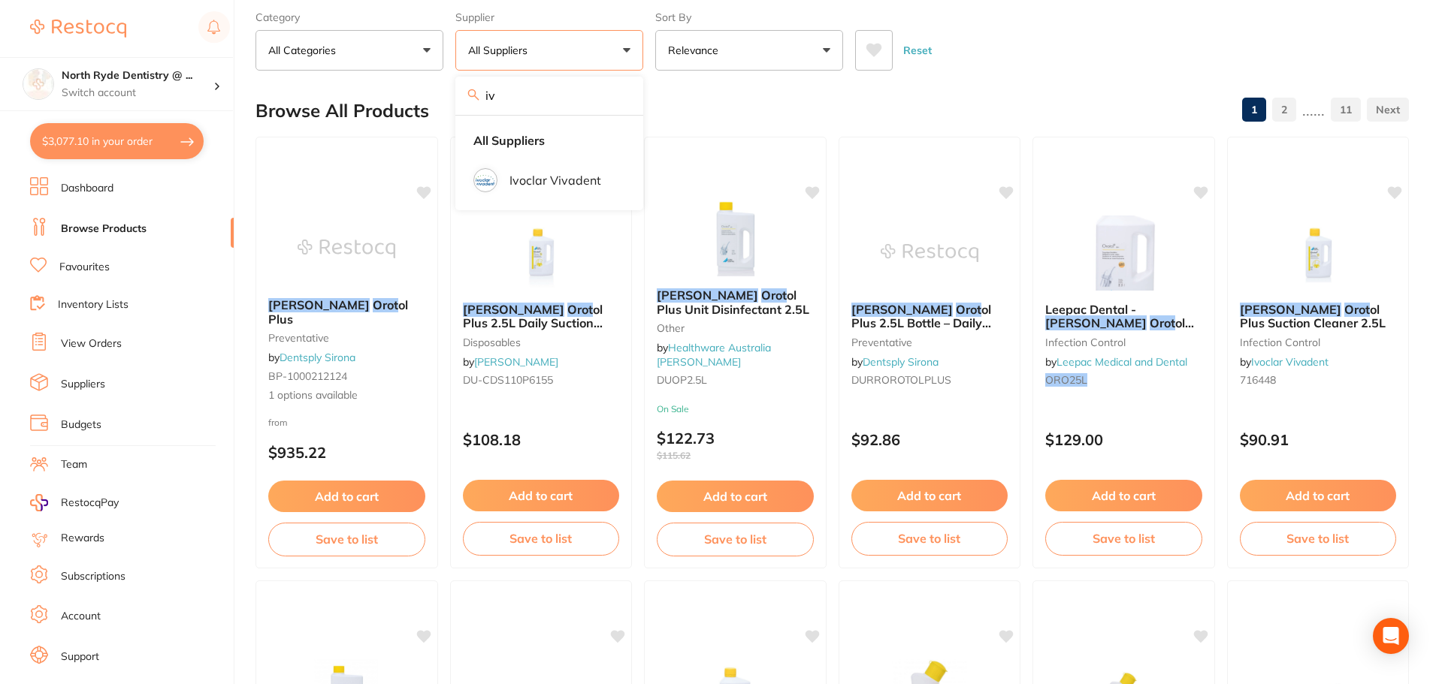
type input "i"
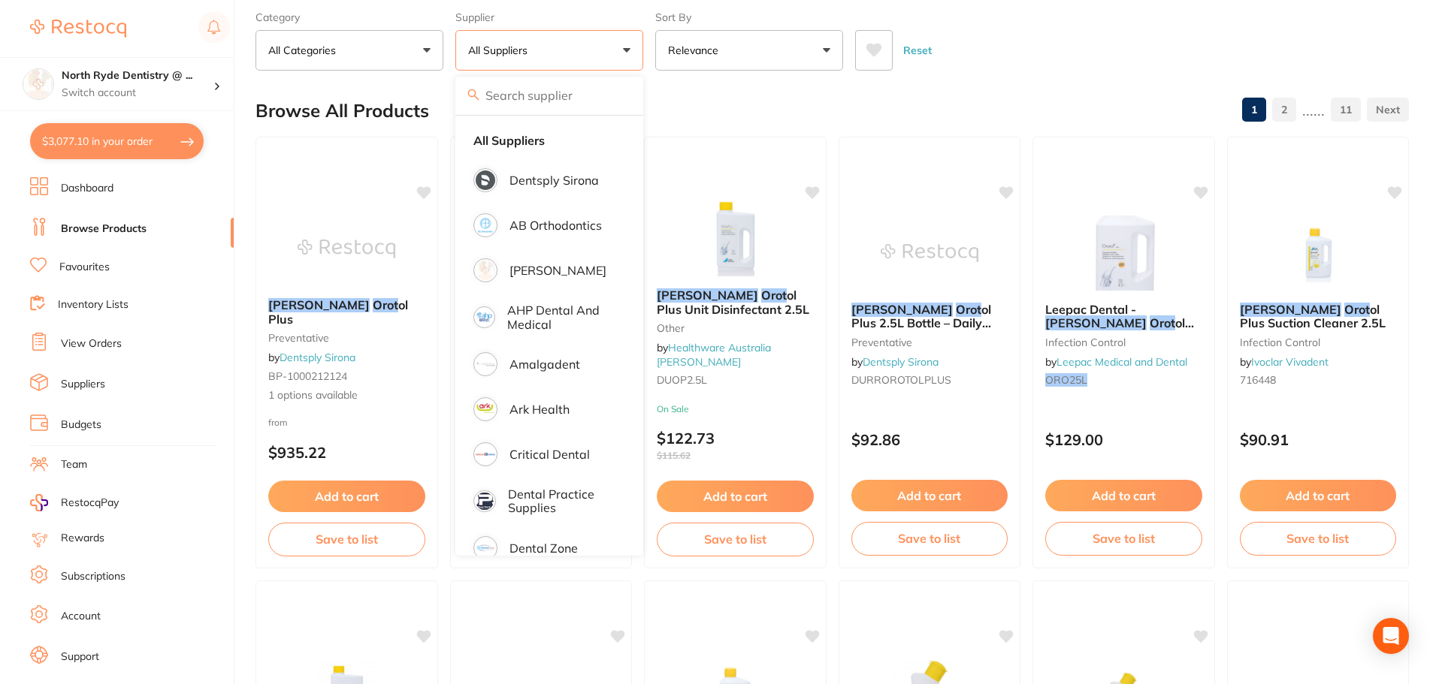
type input "i"
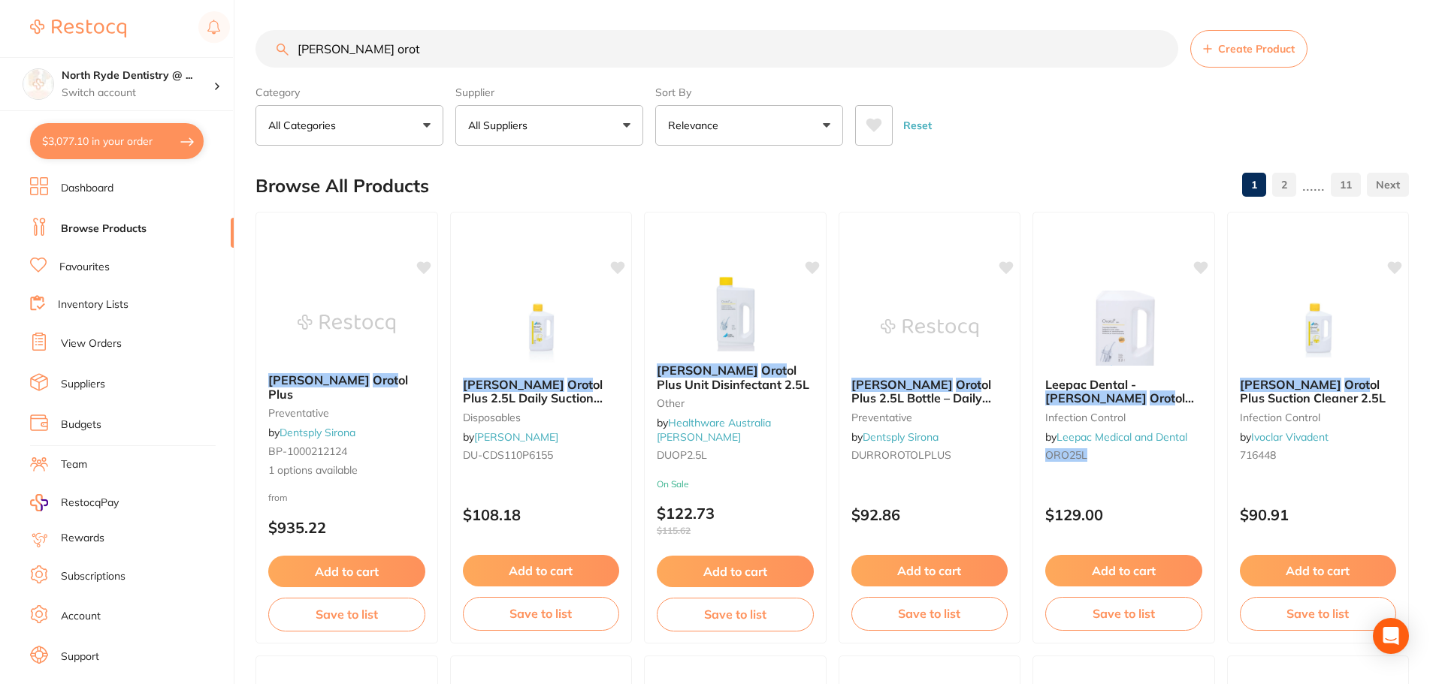
click at [616, 127] on button "All Suppliers" at bounding box center [549, 125] width 188 height 41
type input "iv"
click at [588, 246] on li "Ivoclar Vivadent" at bounding box center [549, 255] width 176 height 42
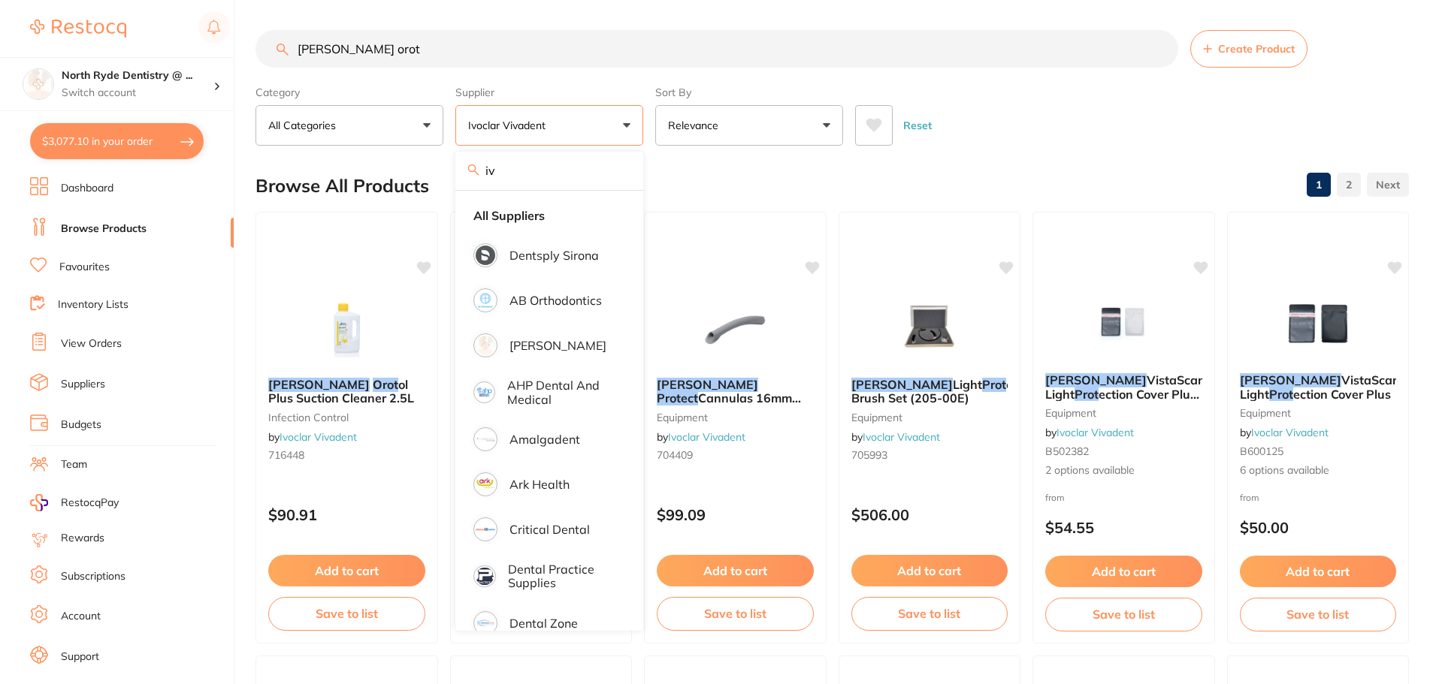
click at [1160, 48] on input "[PERSON_NAME] orot" at bounding box center [716, 49] width 923 height 38
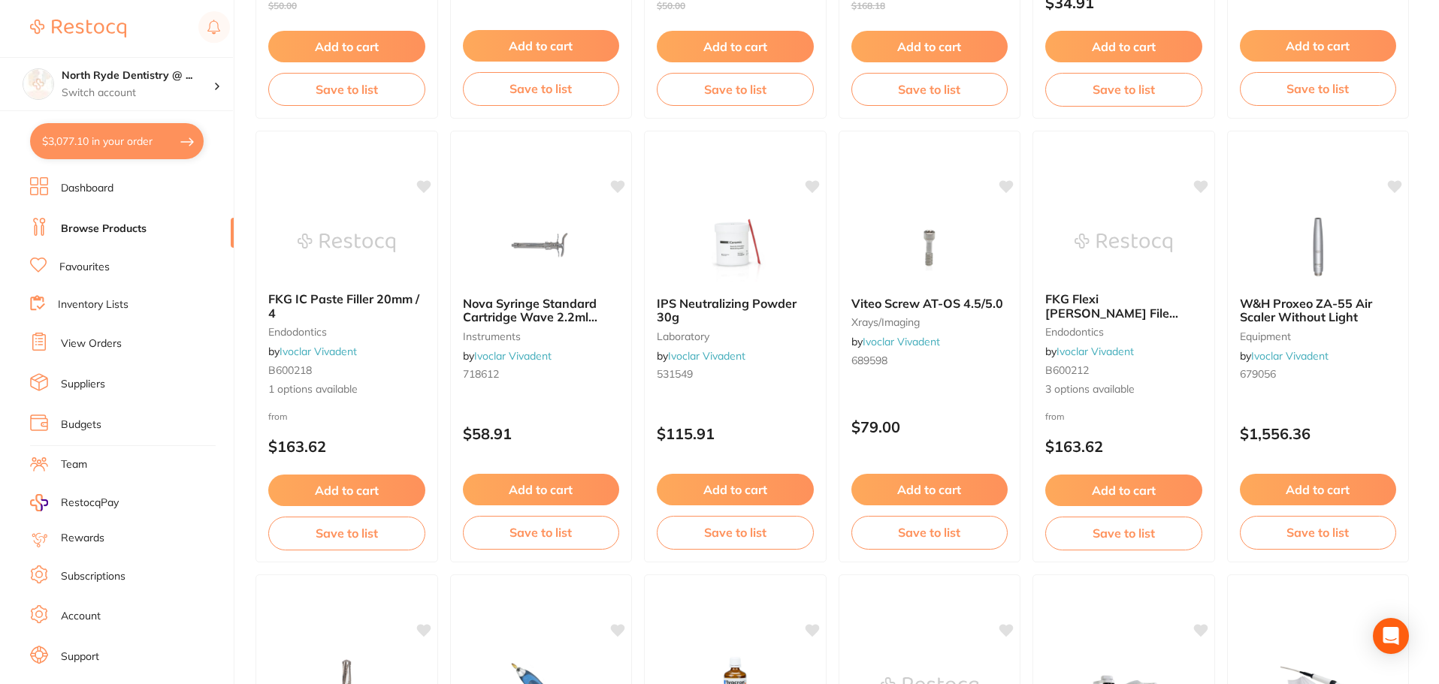
scroll to position [3005, 0]
